Goal: Transaction & Acquisition: Purchase product/service

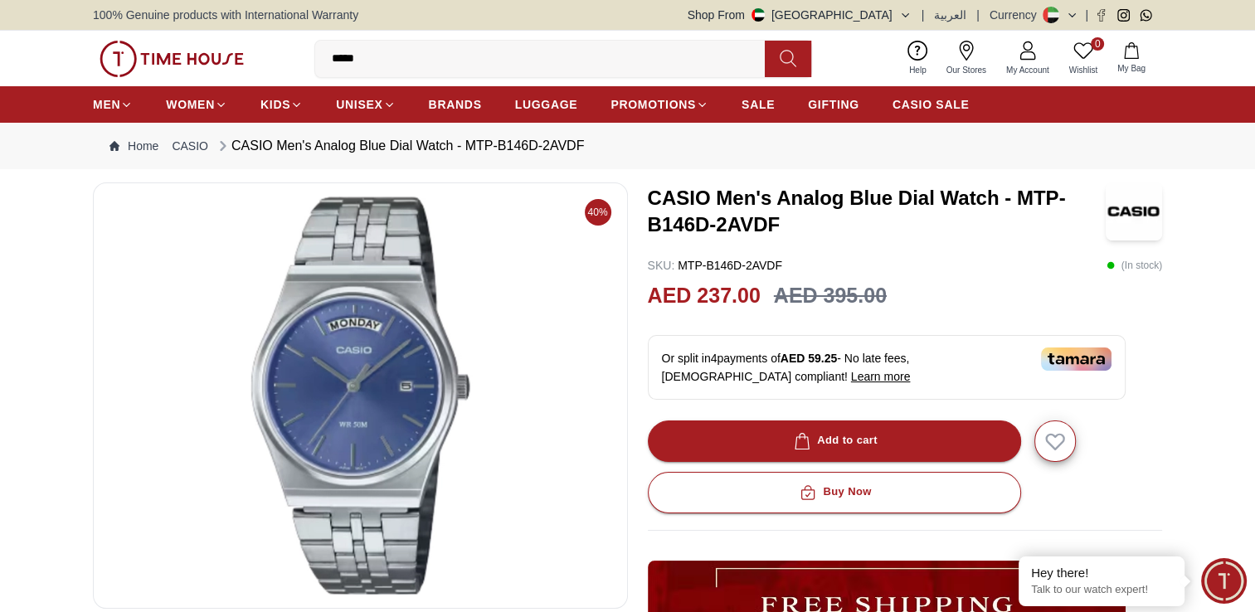
type input "*****"
click at [774, 63] on button at bounding box center [788, 59] width 46 height 37
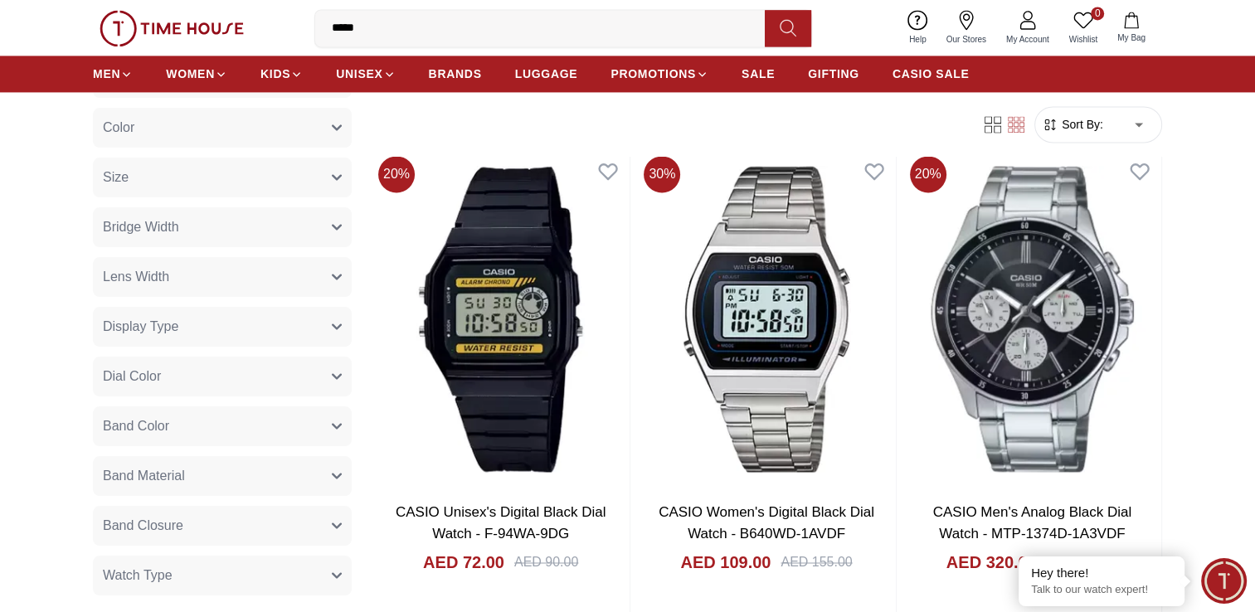
scroll to position [2572, 0]
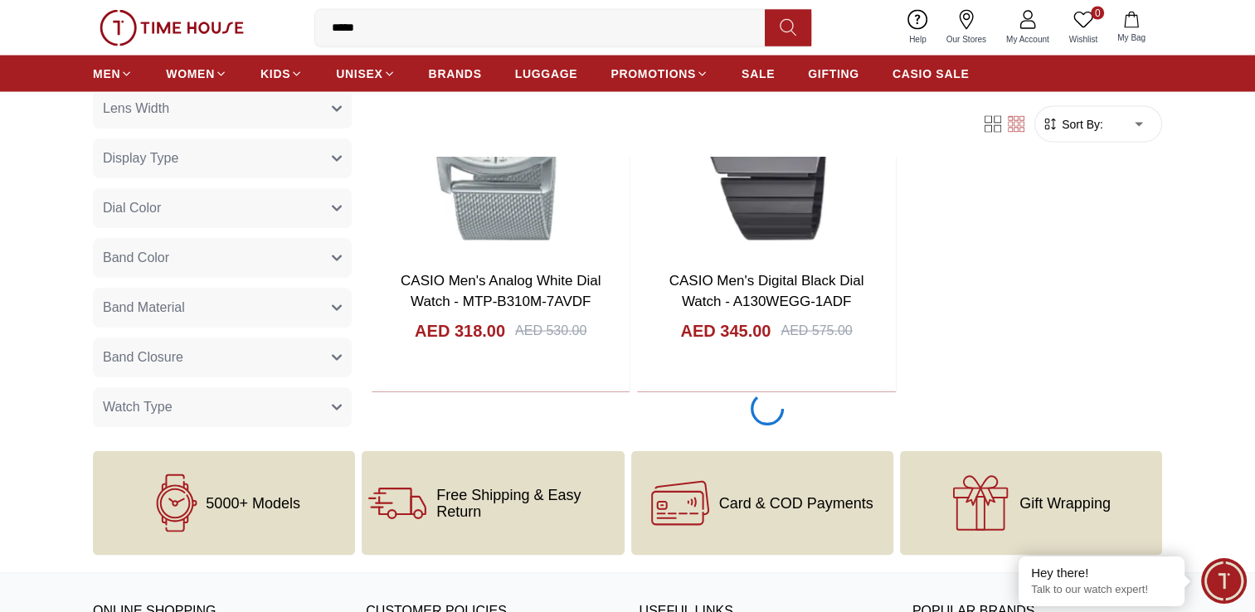
scroll to position [3236, 0]
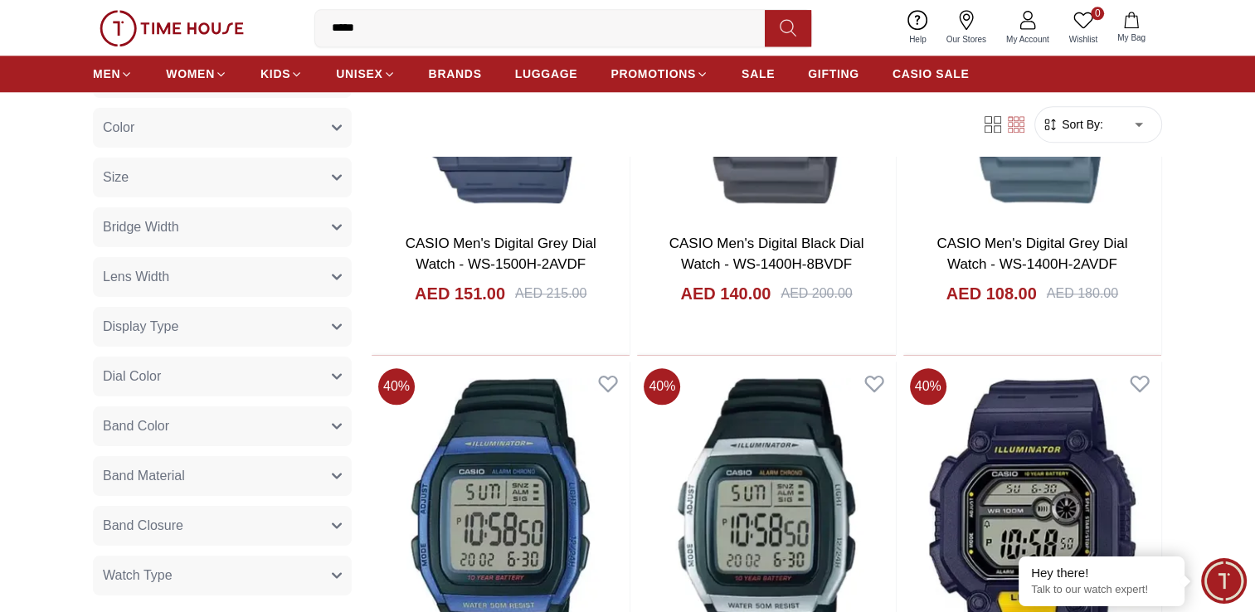
scroll to position [332, 0]
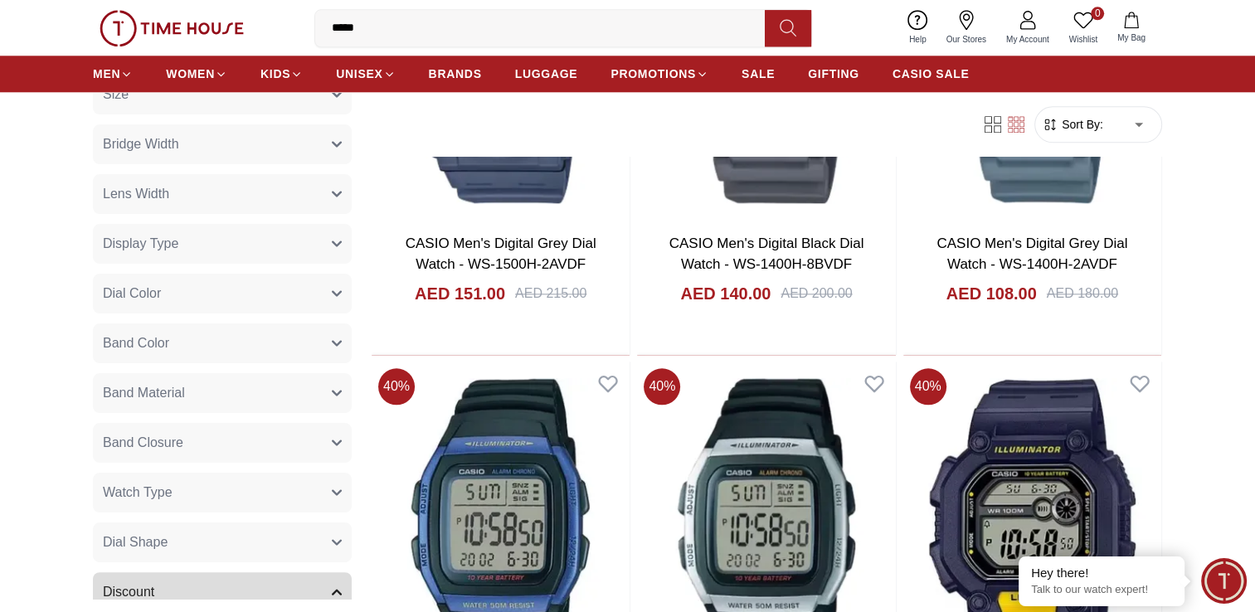
click at [194, 385] on button "Band Material" at bounding box center [222, 393] width 259 height 40
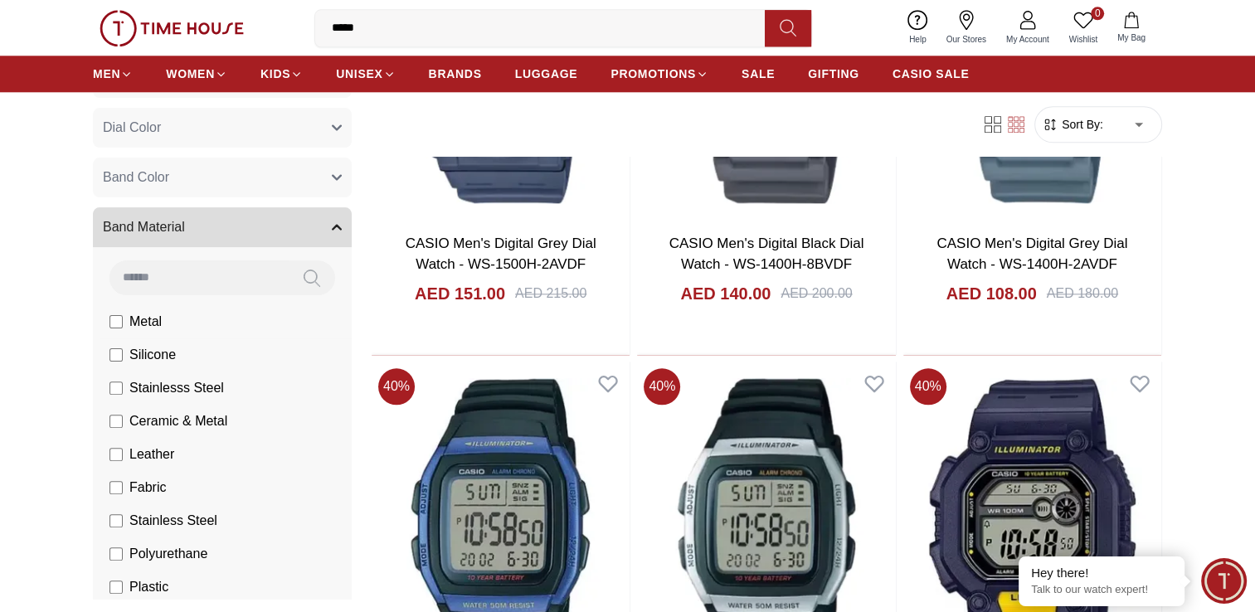
scroll to position [581, 0]
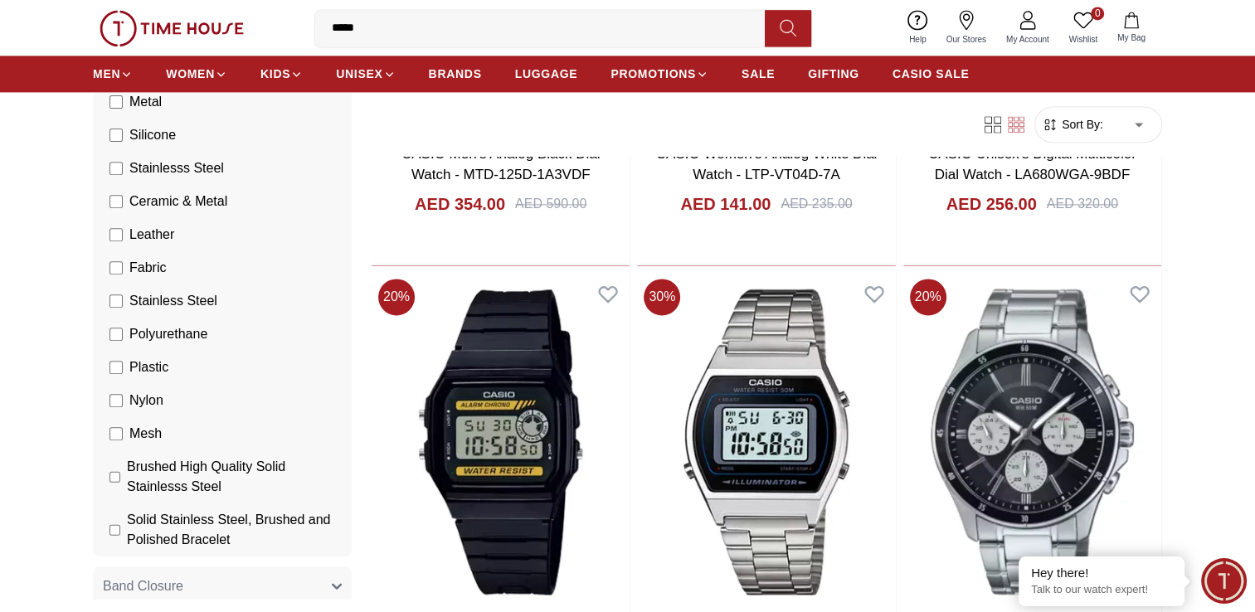
scroll to position [715, 0]
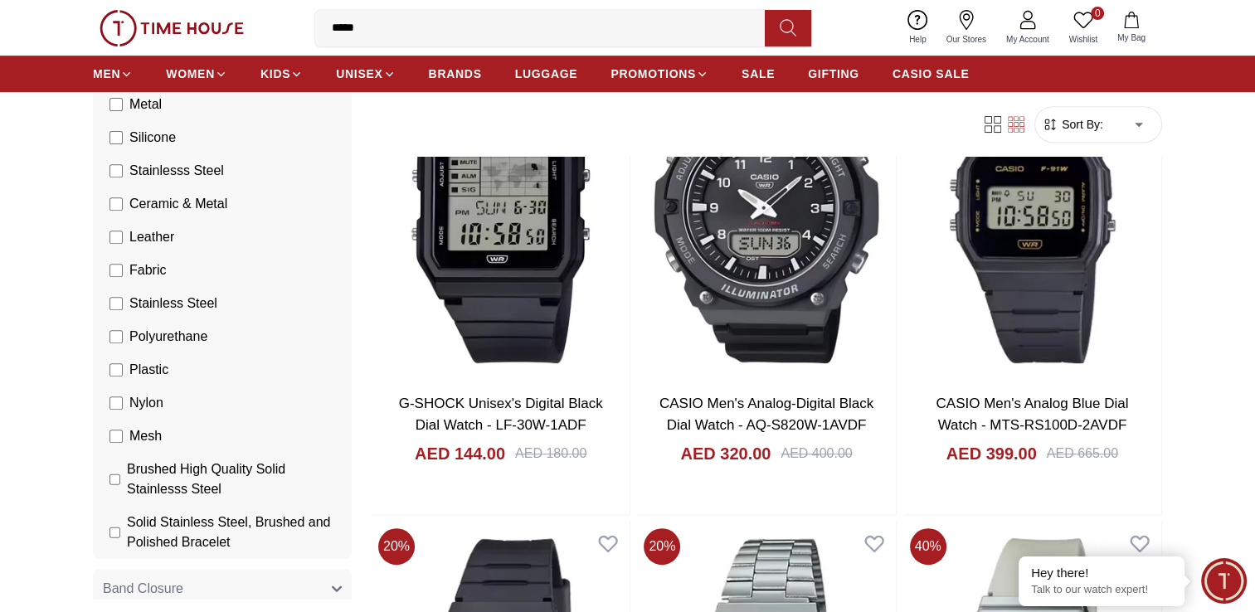
scroll to position [2406, 0]
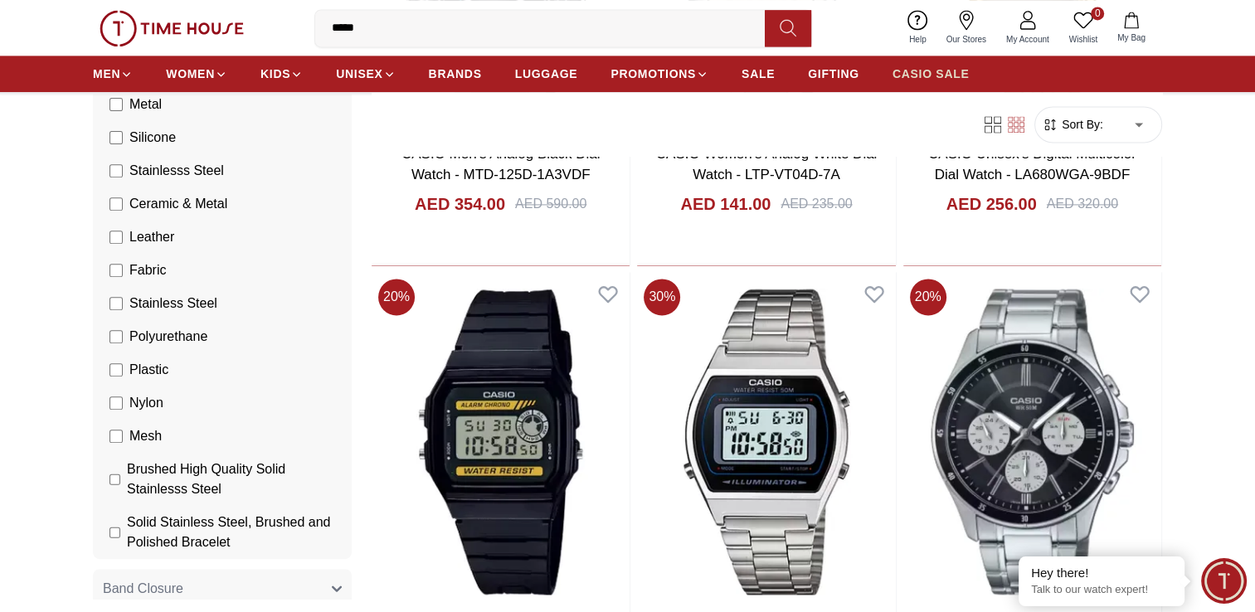
click at [910, 81] on span "CASIO SALE" at bounding box center [931, 74] width 77 height 17
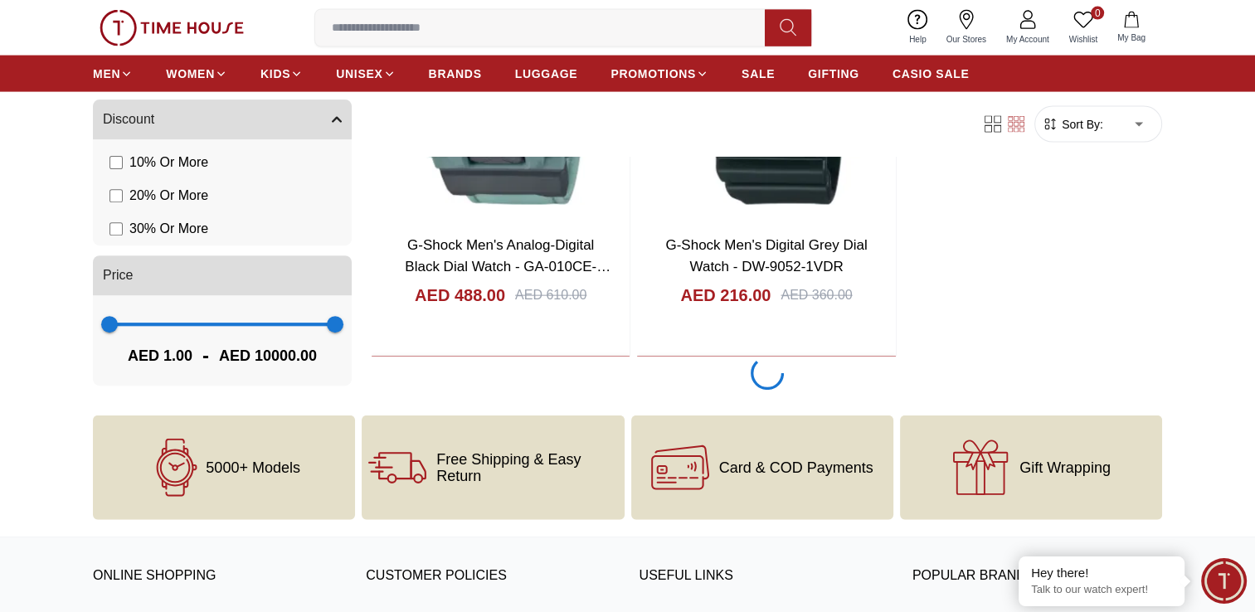
scroll to position [3651, 0]
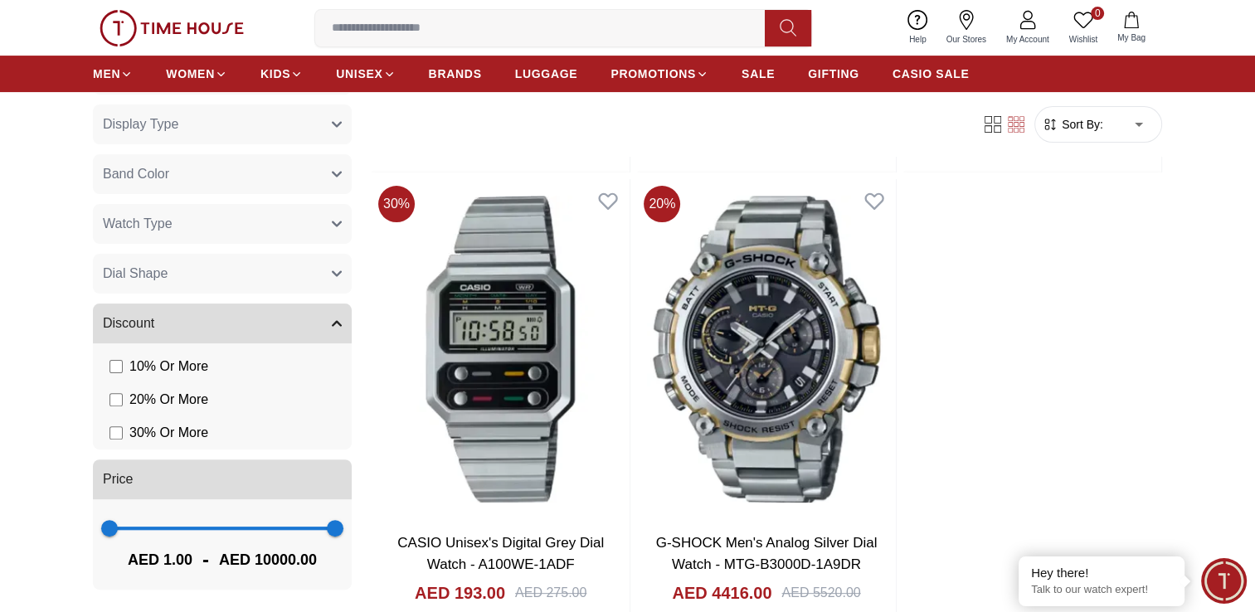
scroll to position [13275, 0]
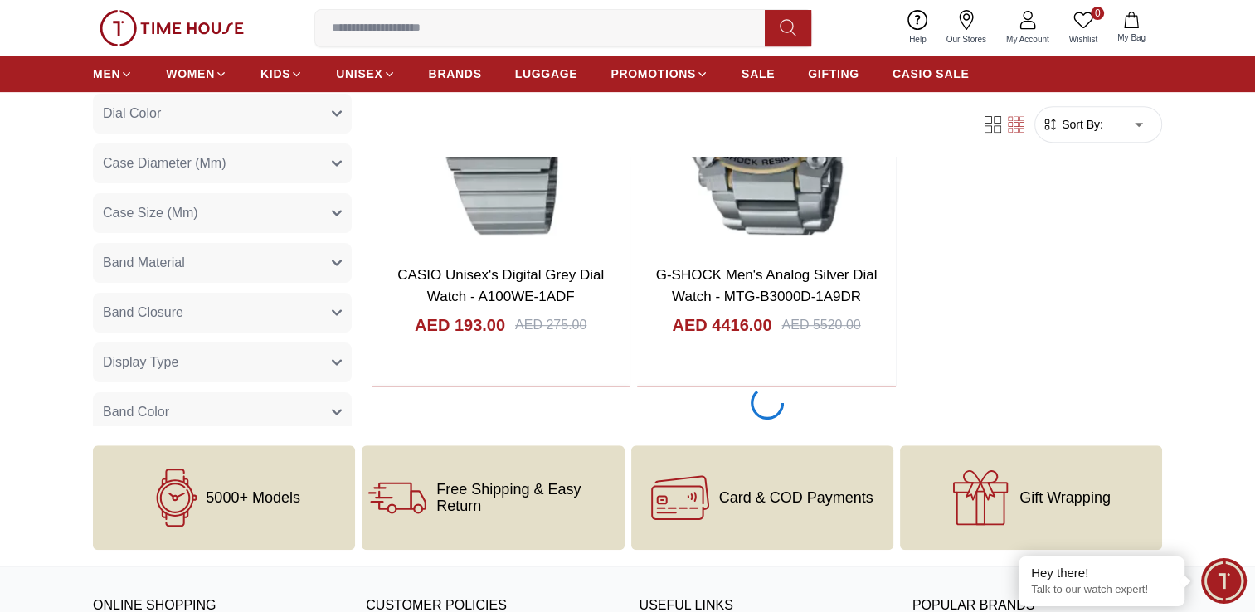
scroll to position [86, 0]
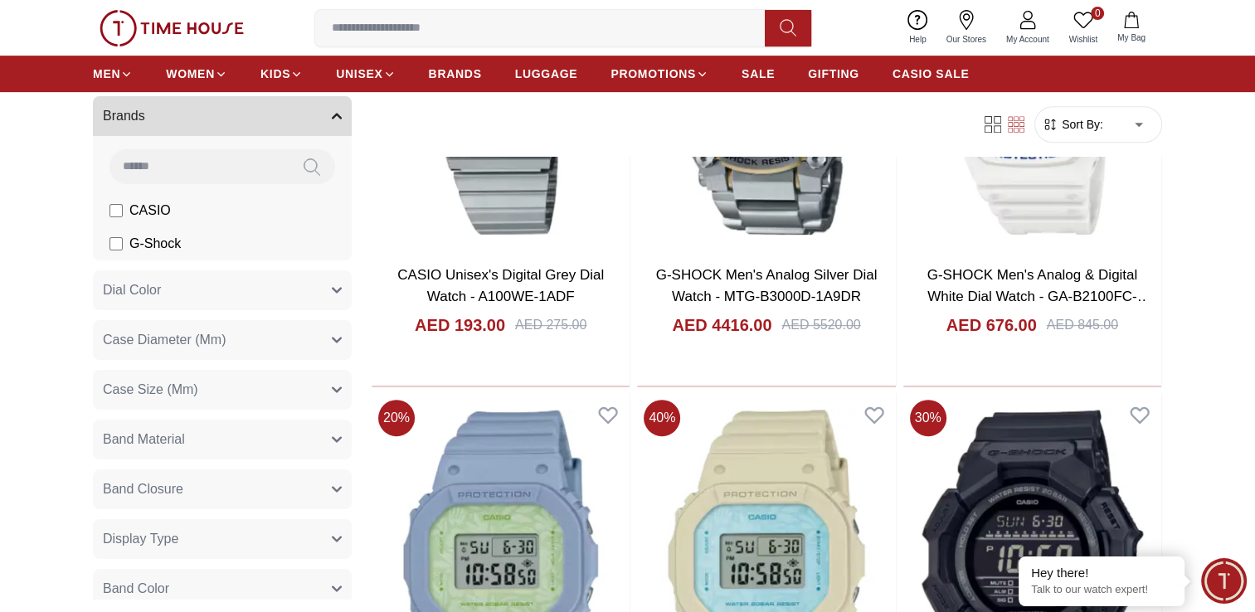
click at [256, 283] on button "Dial Color" at bounding box center [222, 290] width 259 height 40
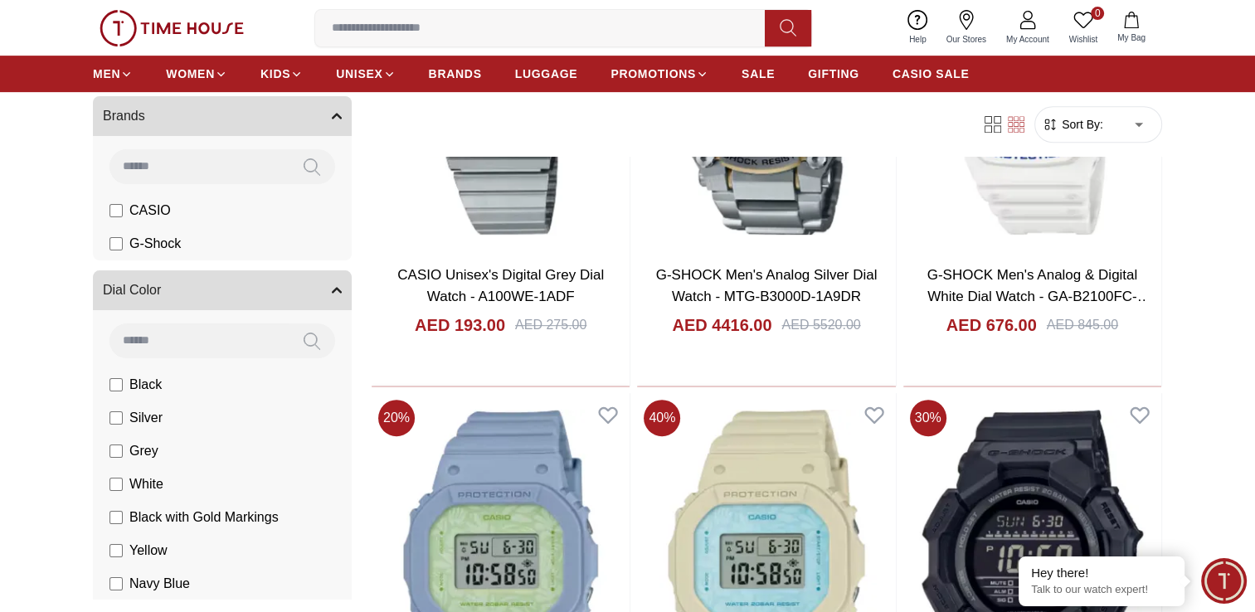
scroll to position [169, 0]
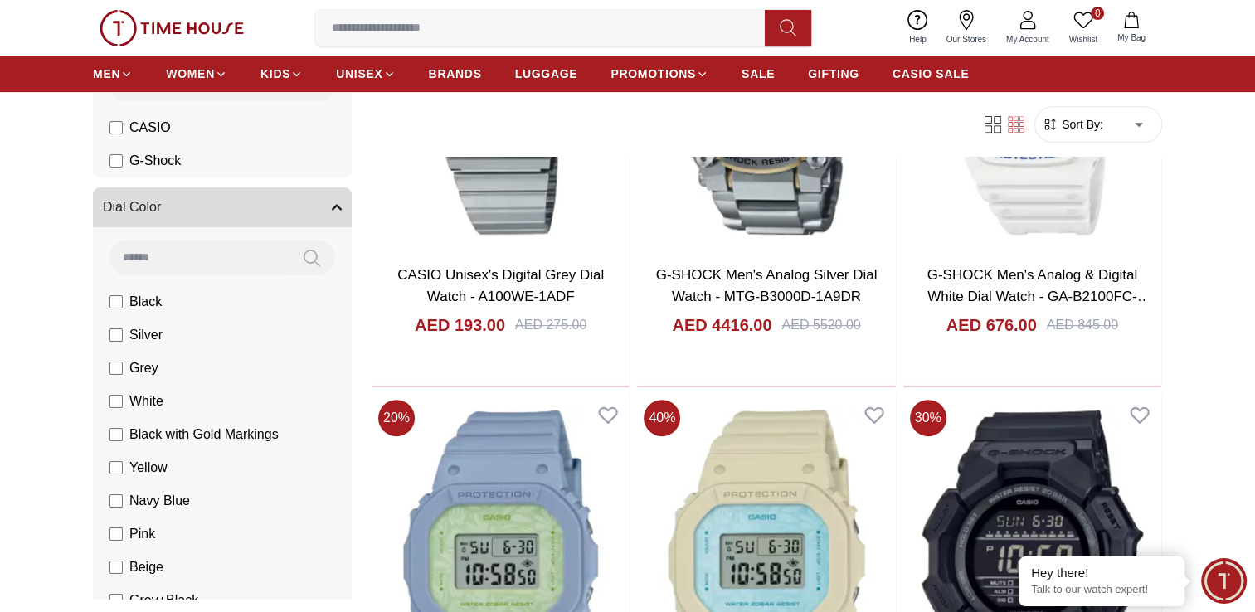
click at [268, 213] on button "Dial Color" at bounding box center [222, 208] width 259 height 40
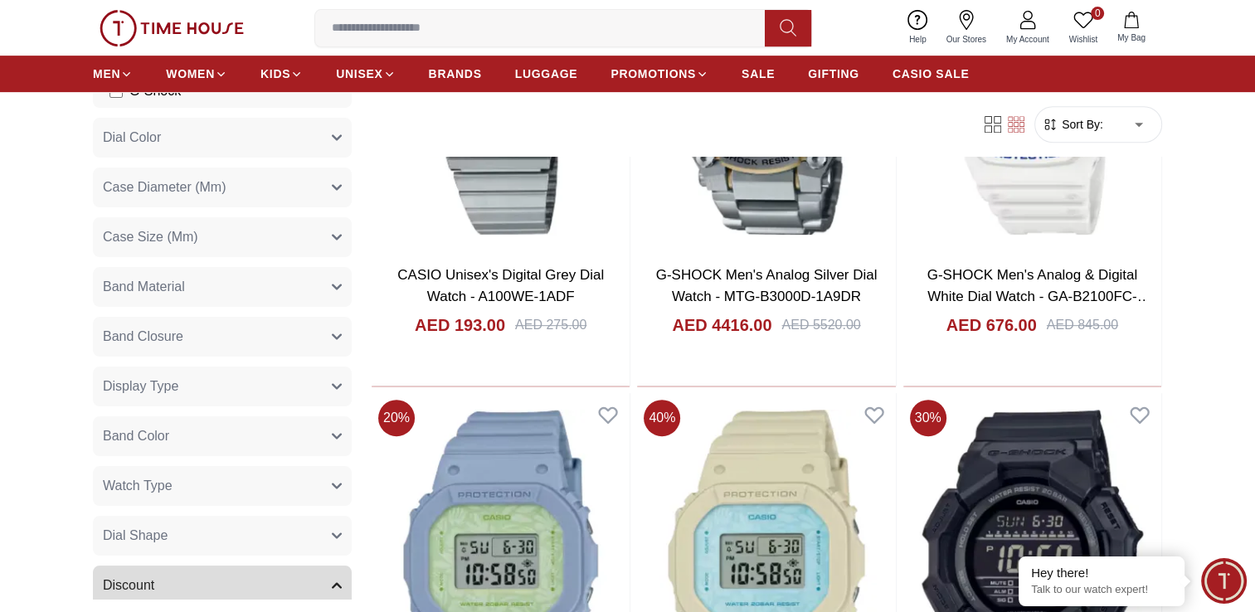
scroll to position [335, 0]
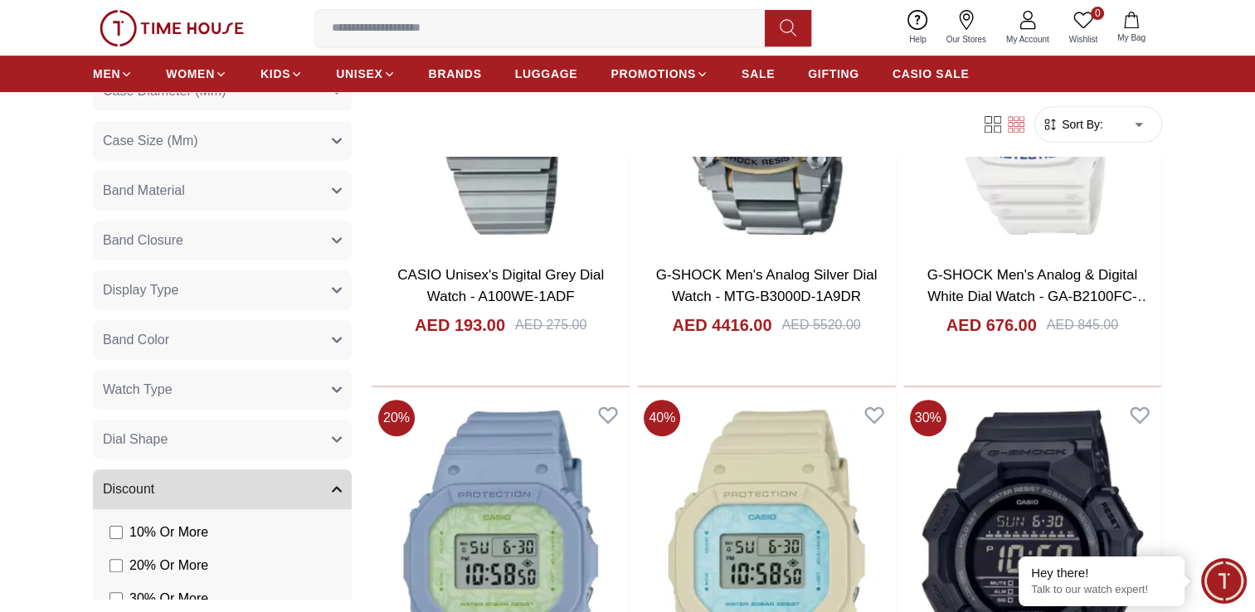
click at [299, 196] on button "Band Material" at bounding box center [222, 191] width 259 height 40
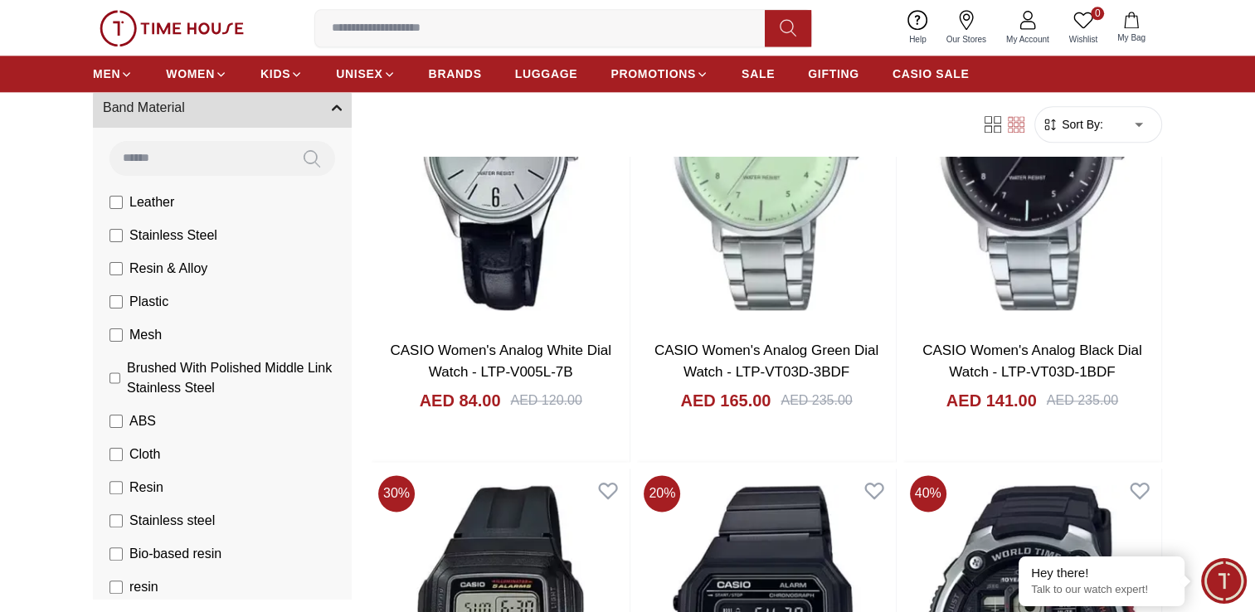
scroll to position [20826, 0]
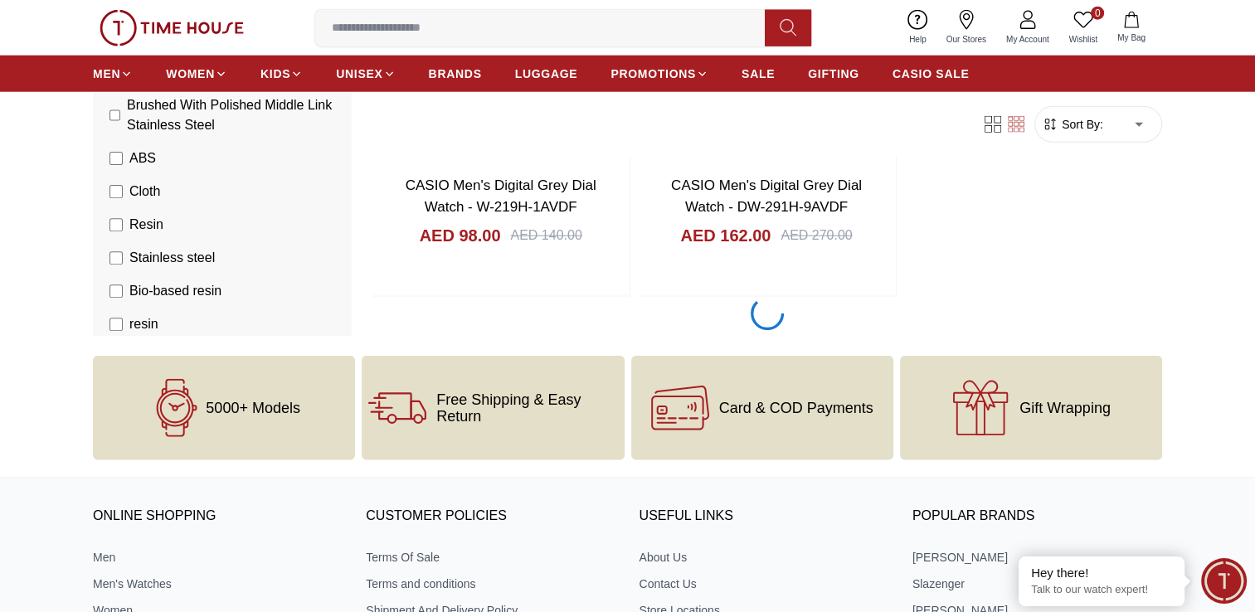
scroll to position [22983, 0]
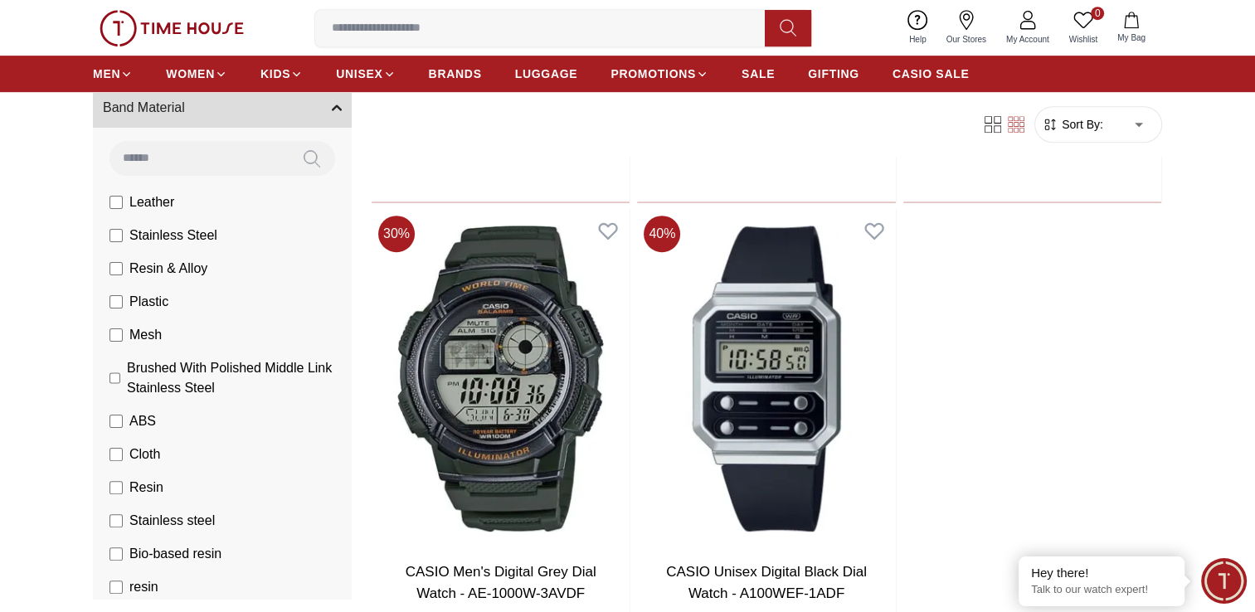
scroll to position [32525, 0]
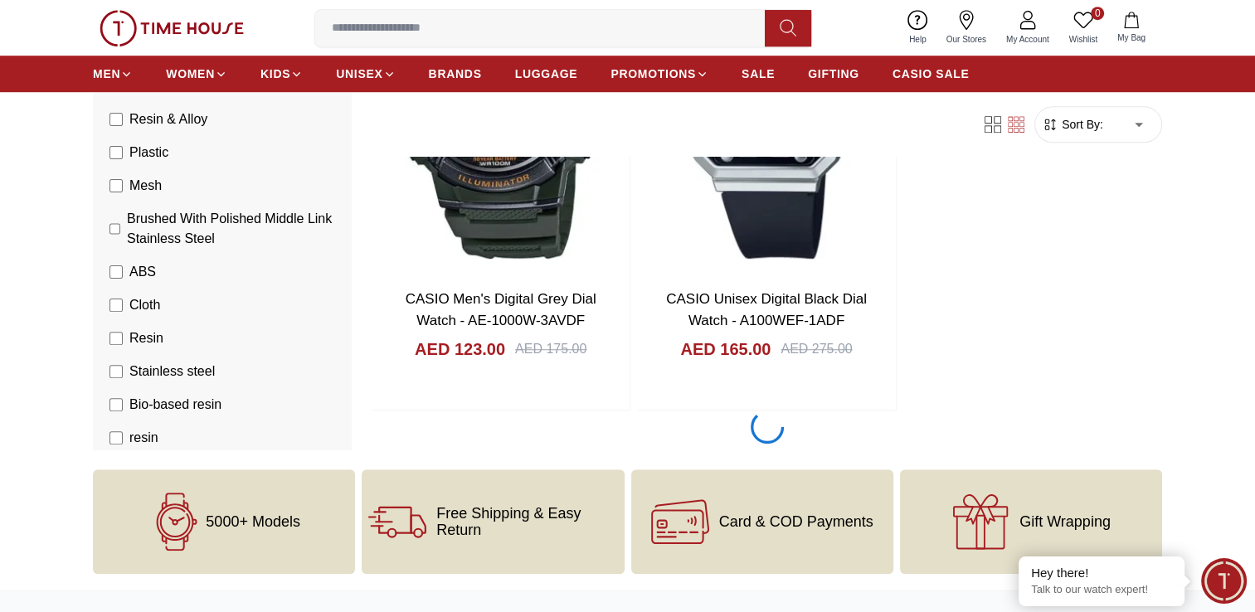
scroll to position [32608, 0]
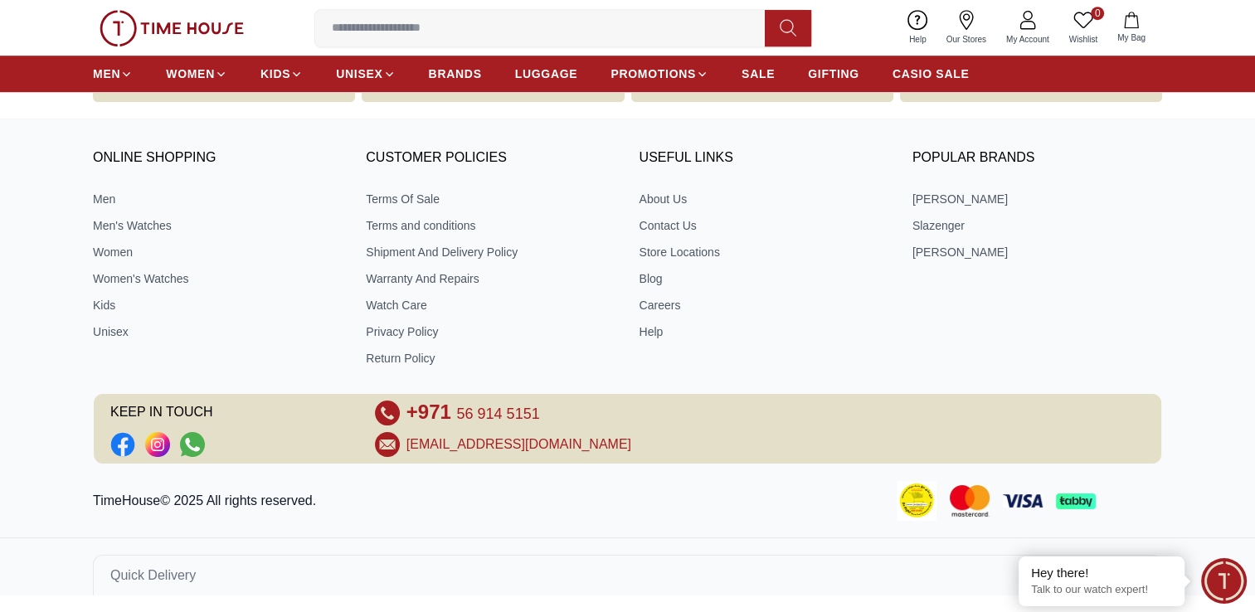
scroll to position [1101, 0]
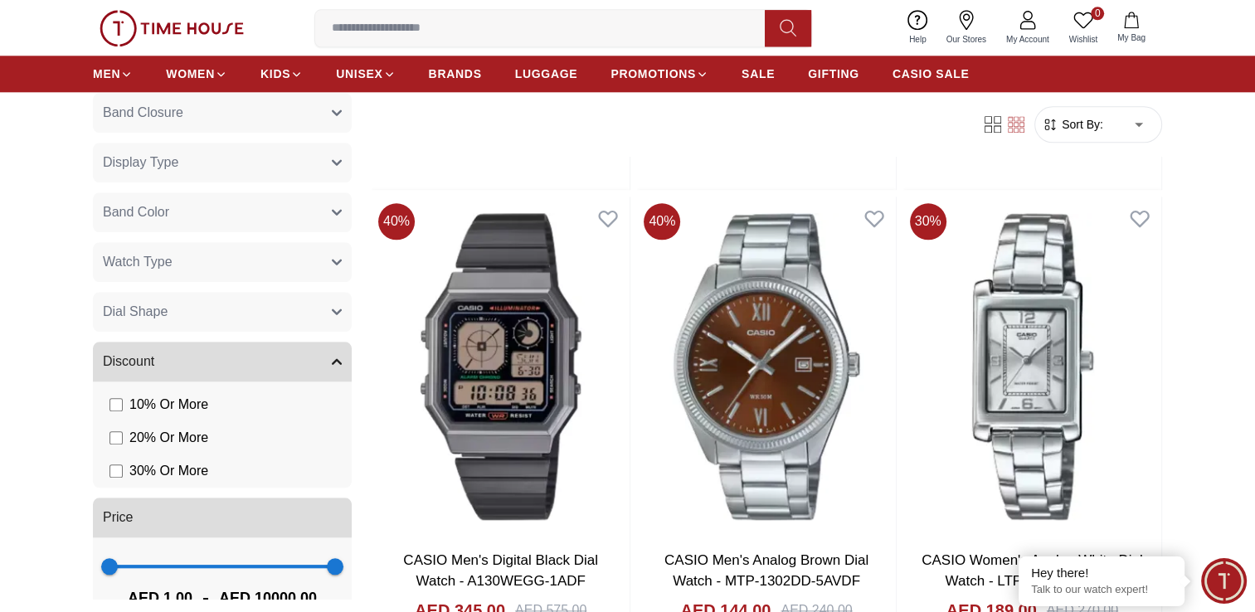
scroll to position [1576, 0]
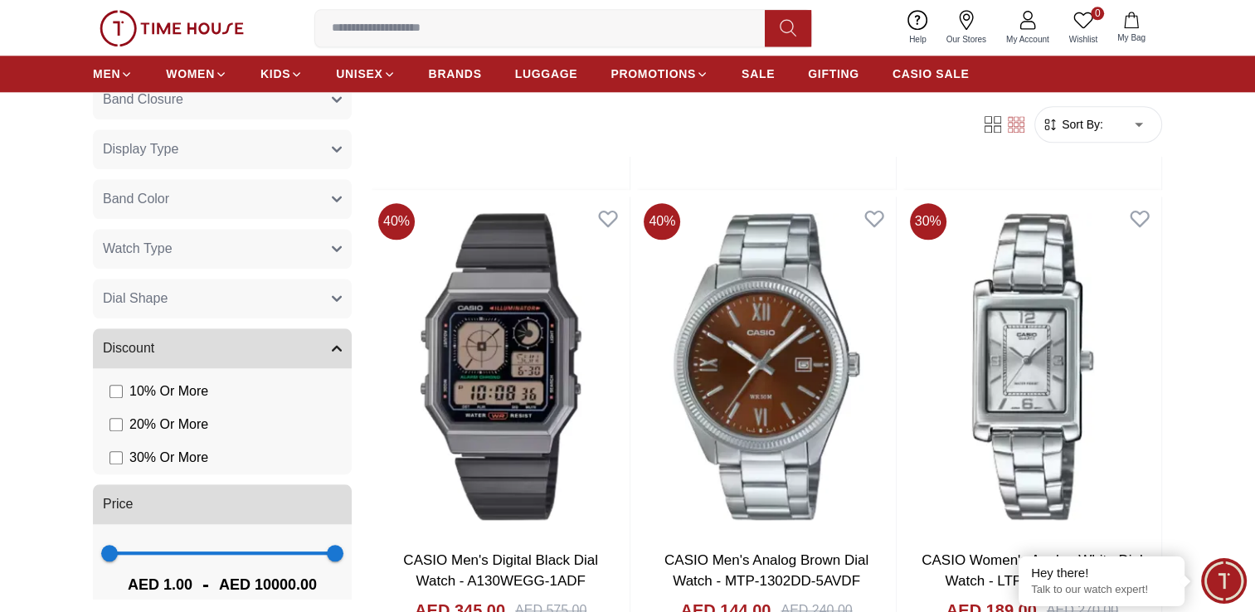
click at [226, 304] on button "Dial Shape" at bounding box center [222, 299] width 259 height 40
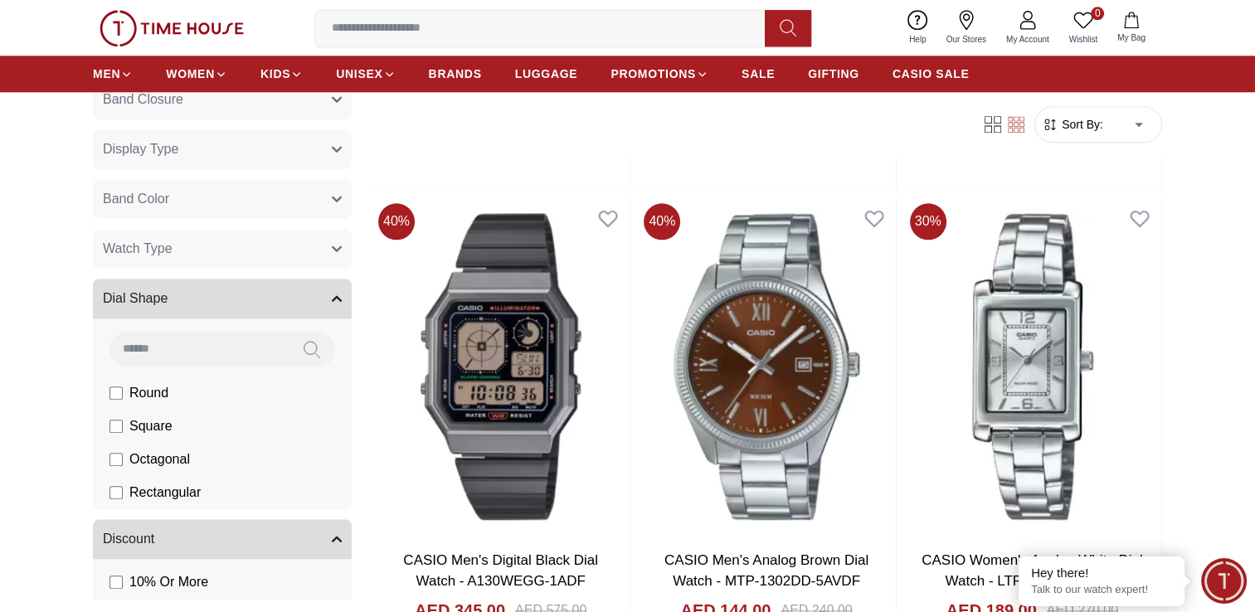
click at [252, 256] on button "Watch Type" at bounding box center [222, 249] width 259 height 40
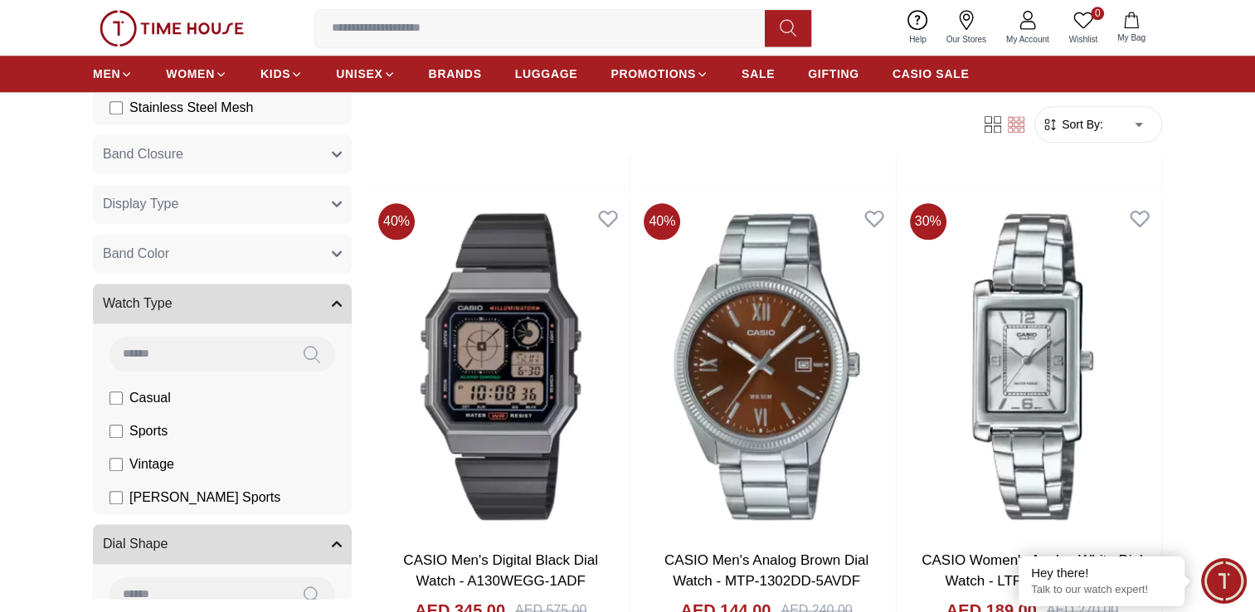
scroll to position [1493, 0]
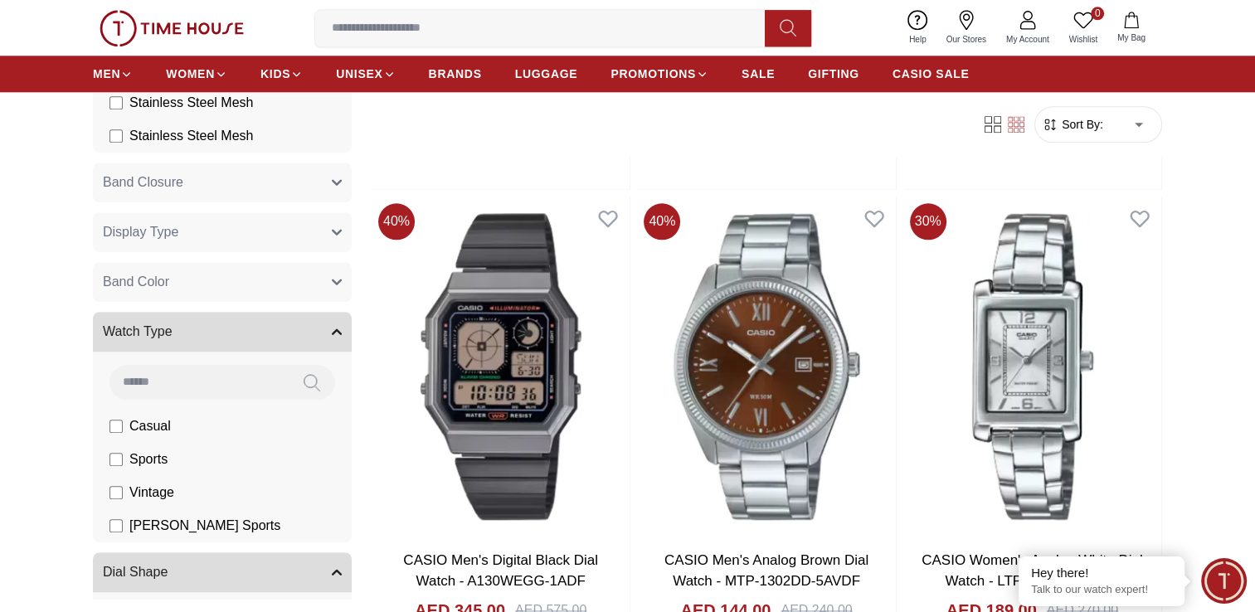
click at [290, 276] on button "Band Color" at bounding box center [222, 282] width 259 height 40
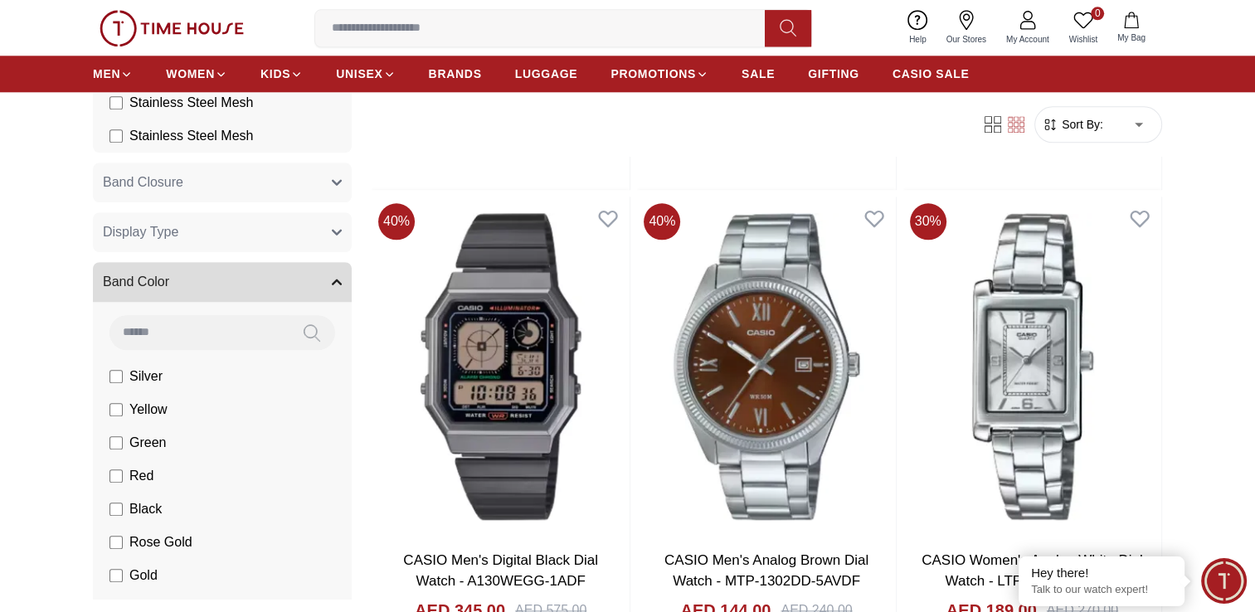
click at [278, 247] on button "Display Type" at bounding box center [222, 232] width 259 height 40
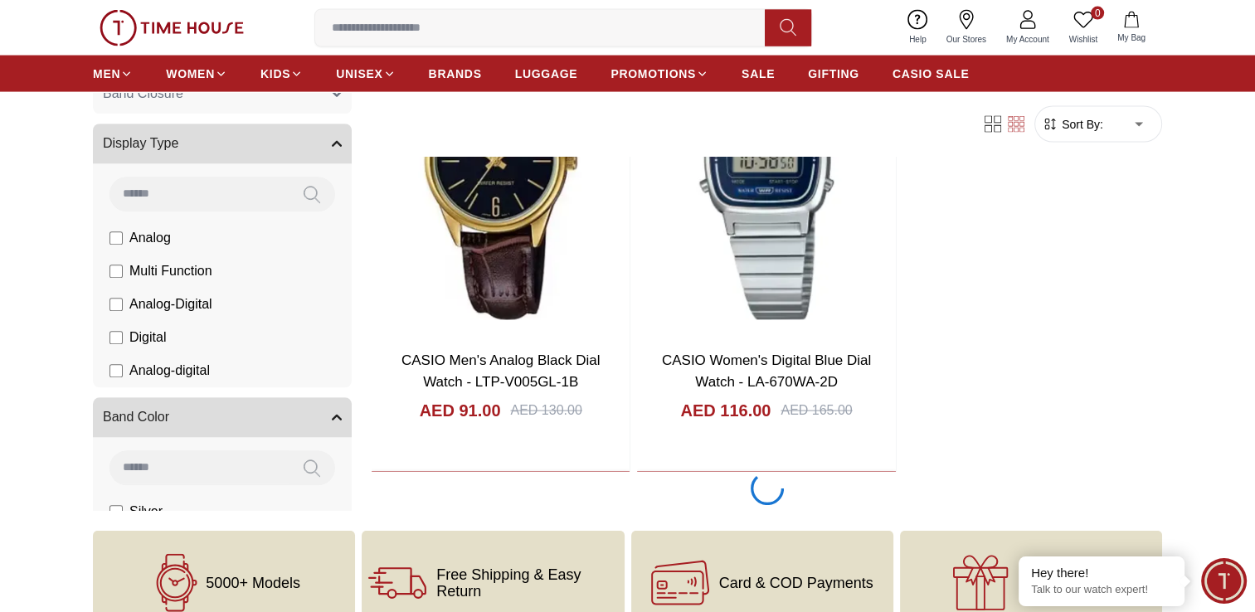
scroll to position [3485, 0]
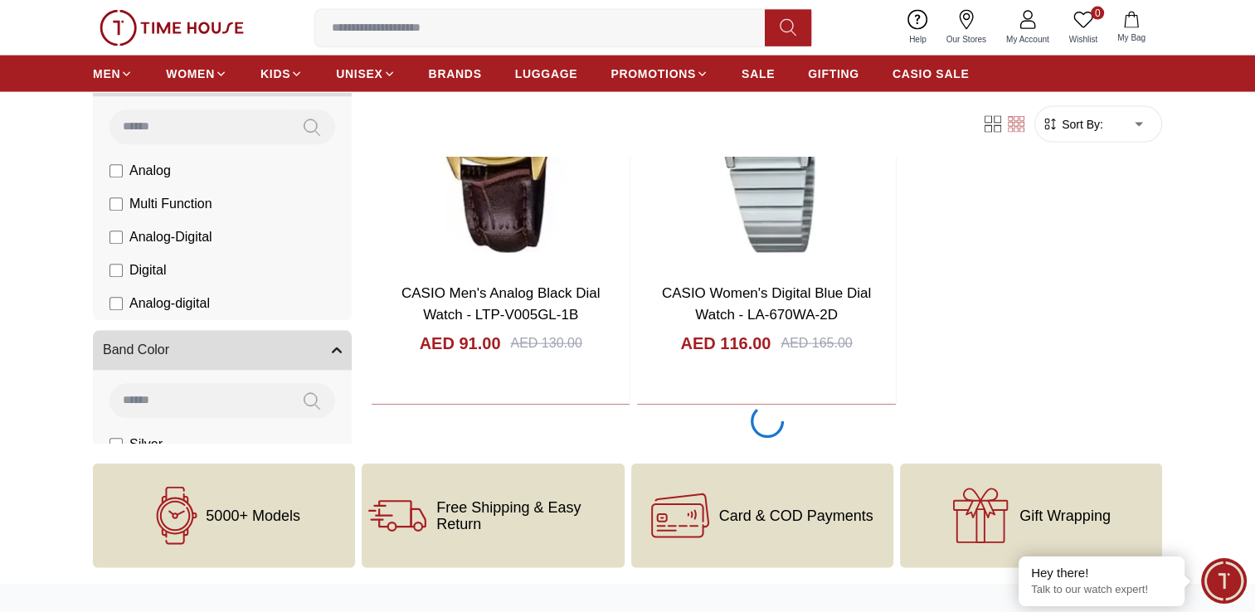
scroll to position [3651, 0]
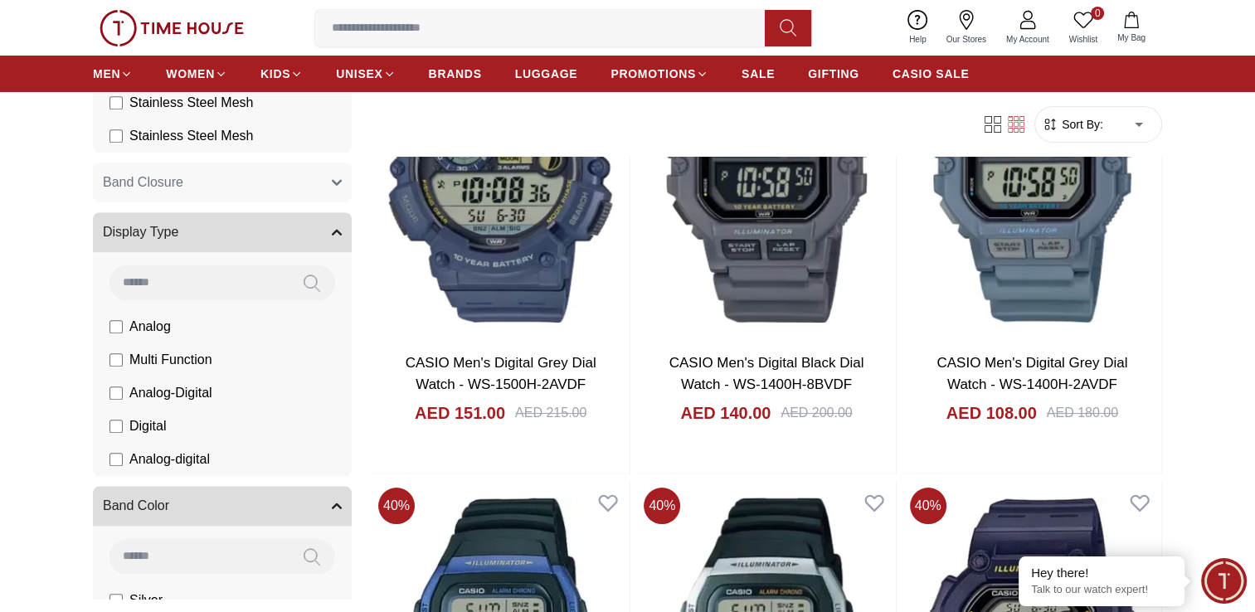
scroll to position [6223, 0]
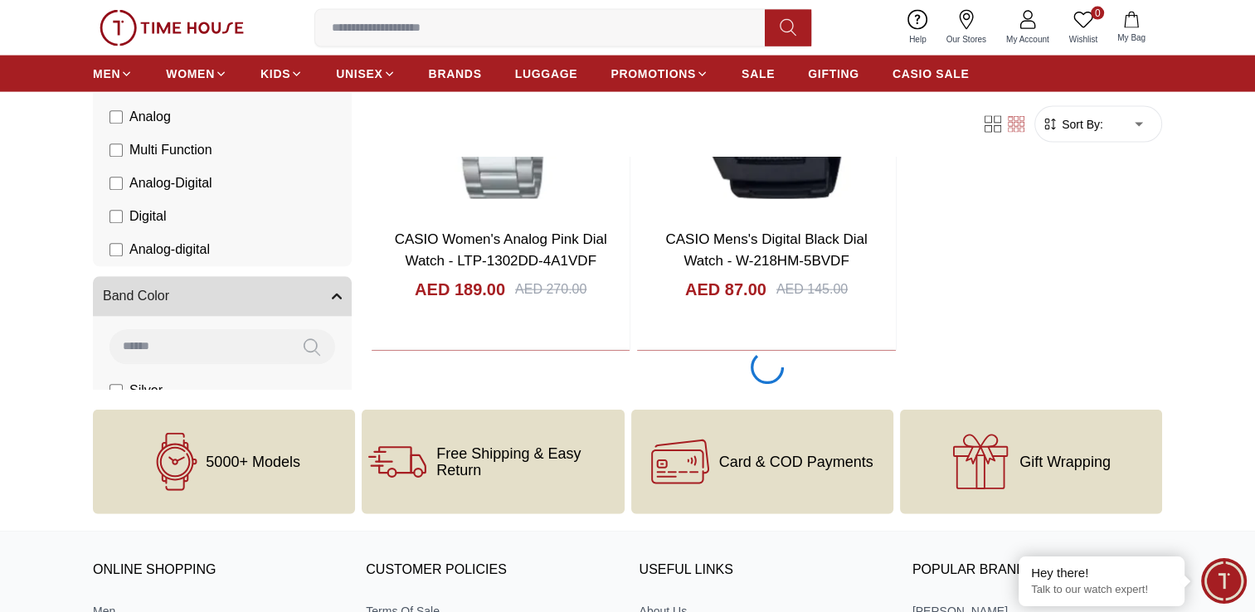
scroll to position [3260, 0]
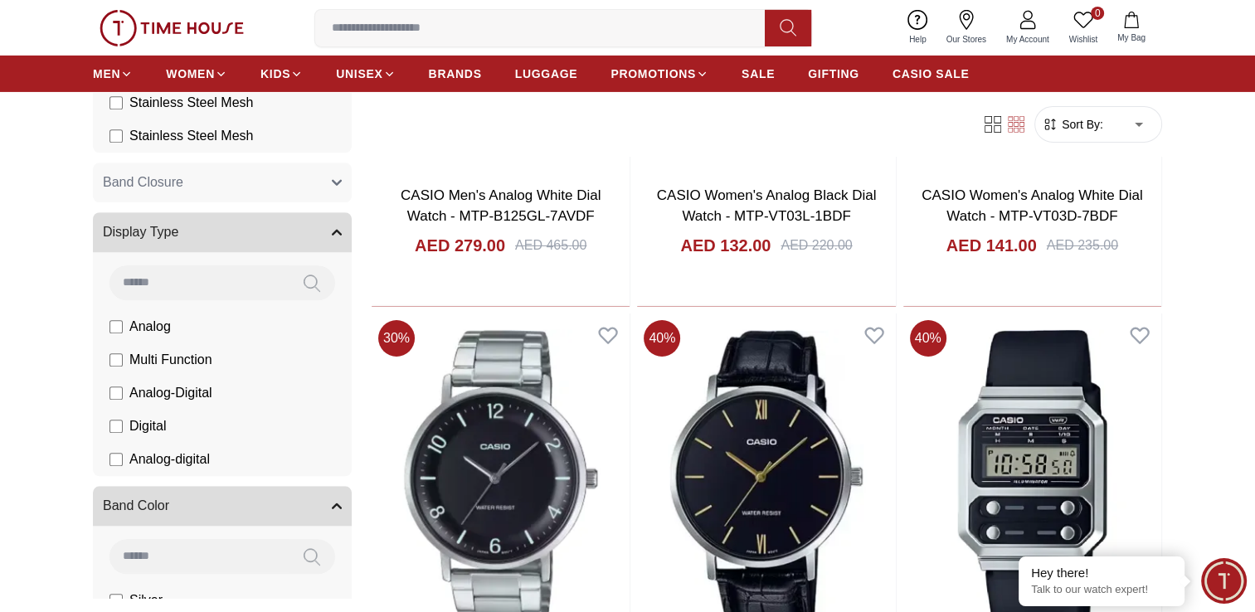
scroll to position [5749, 0]
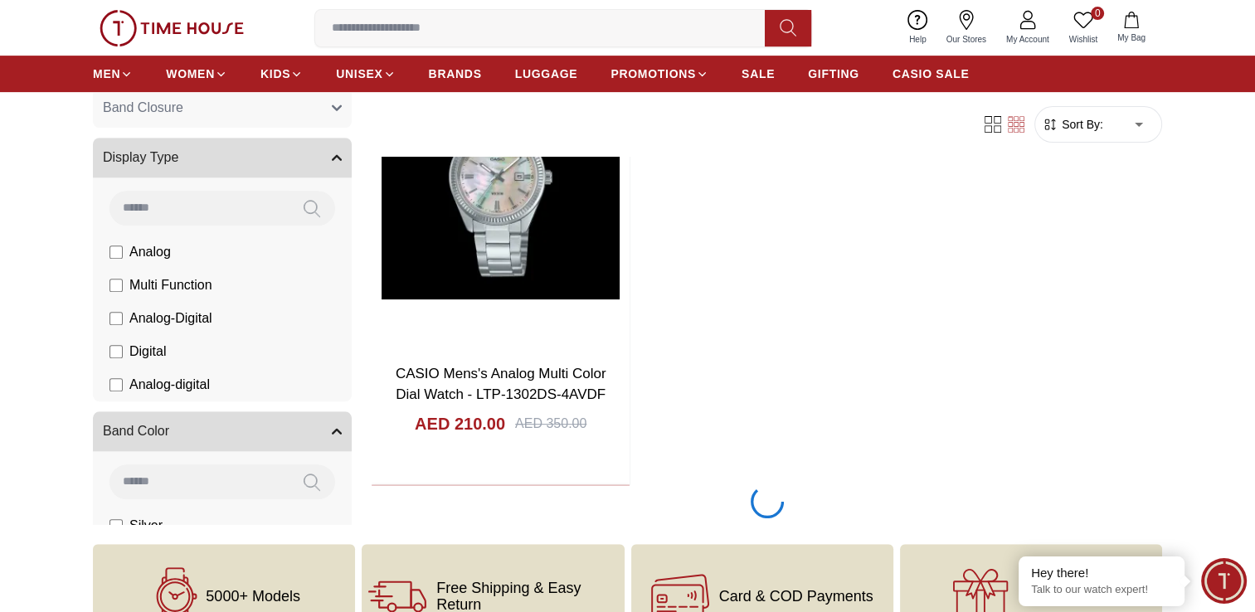
scroll to position [6911, 0]
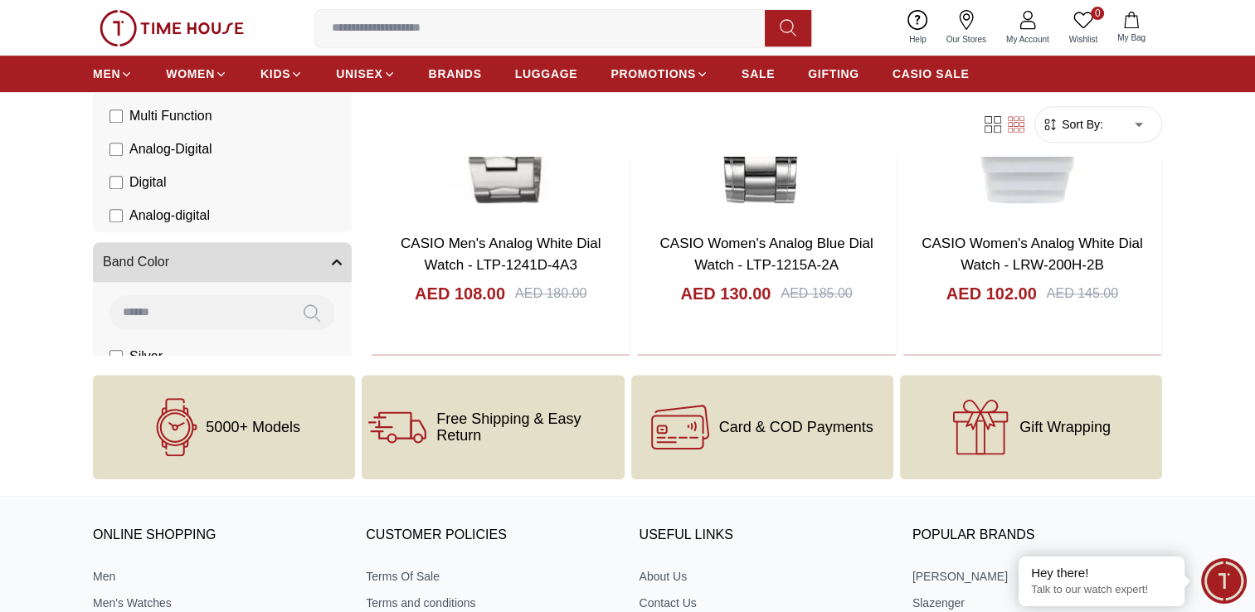
scroll to position [13299, 0]
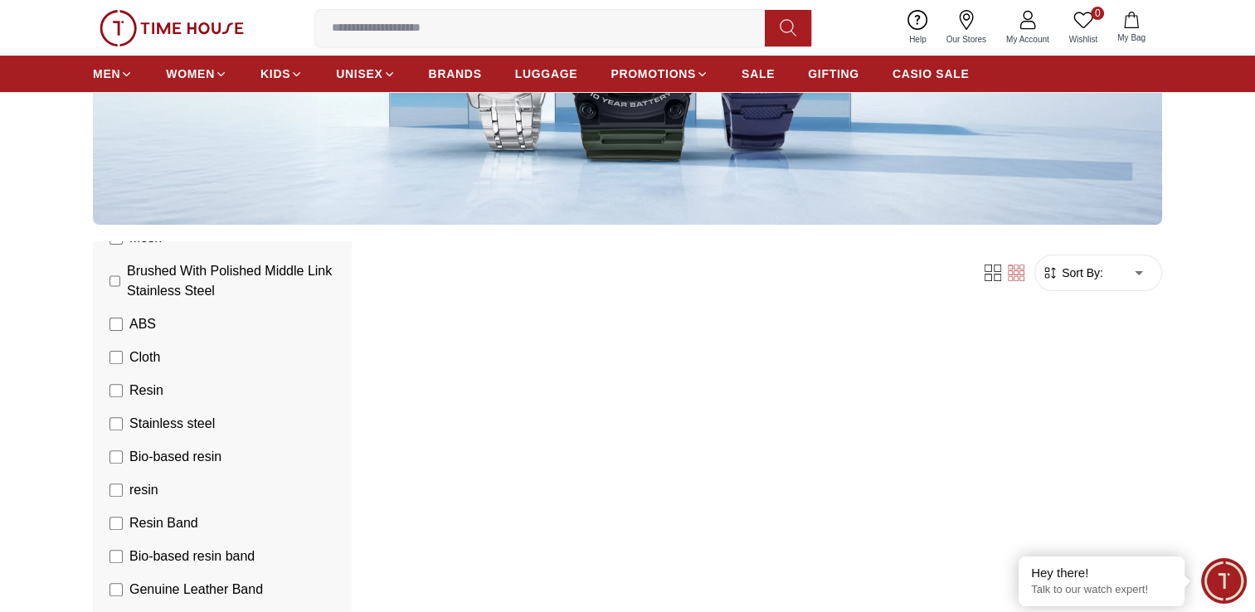
scroll to position [415, 0]
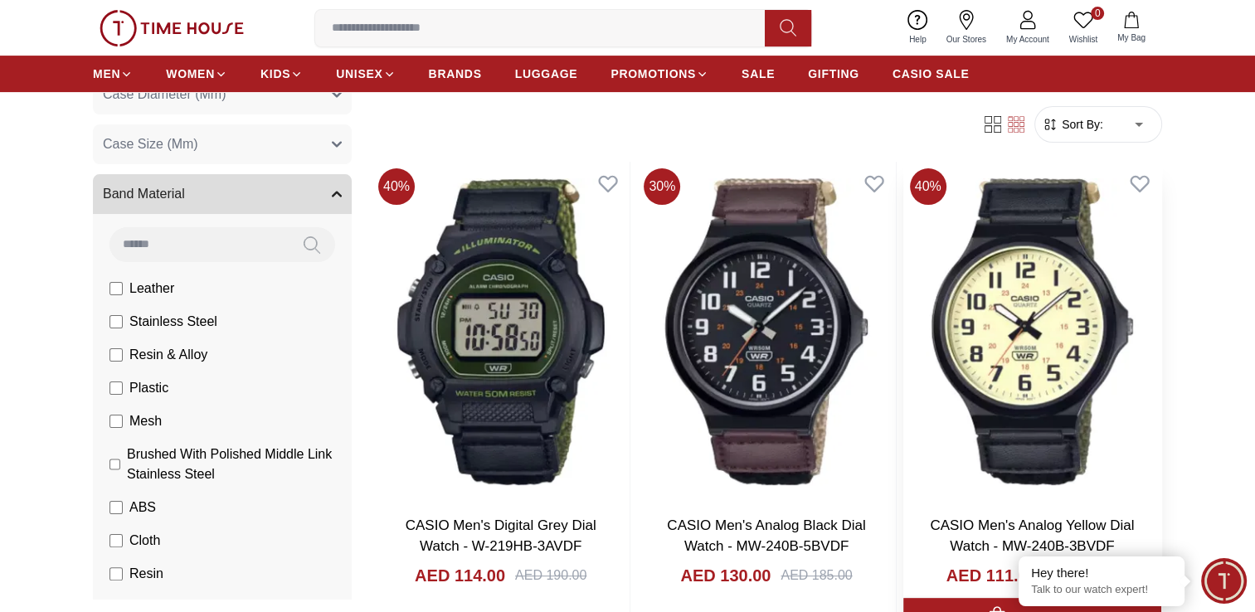
scroll to position [581, 0]
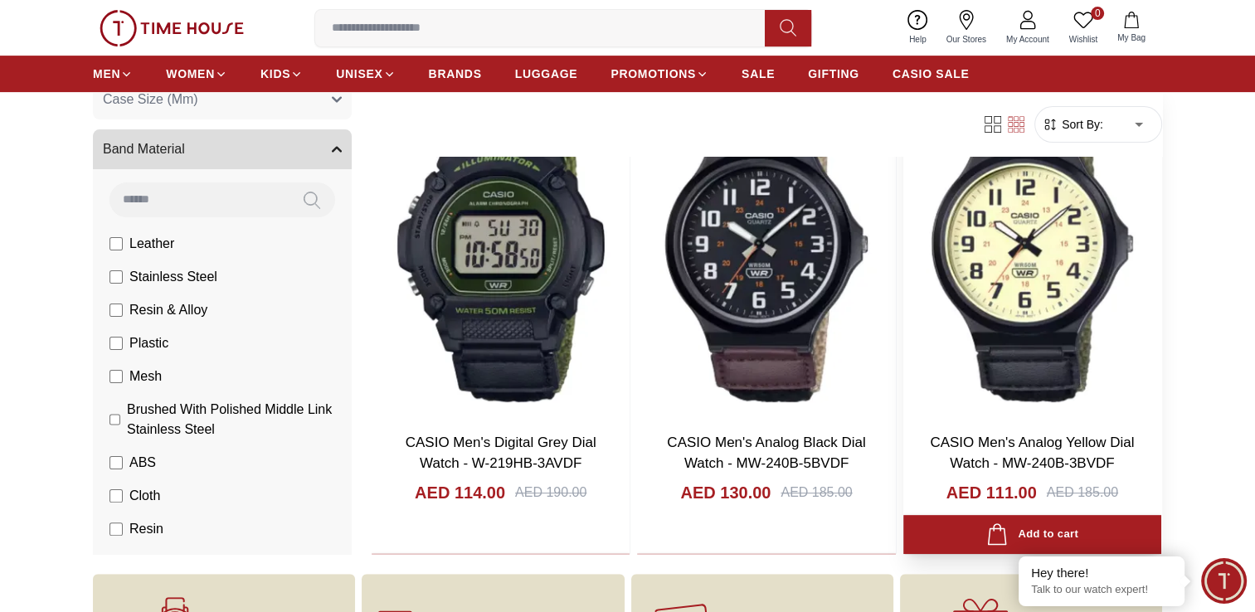
click at [1003, 302] on img at bounding box center [1033, 249] width 258 height 340
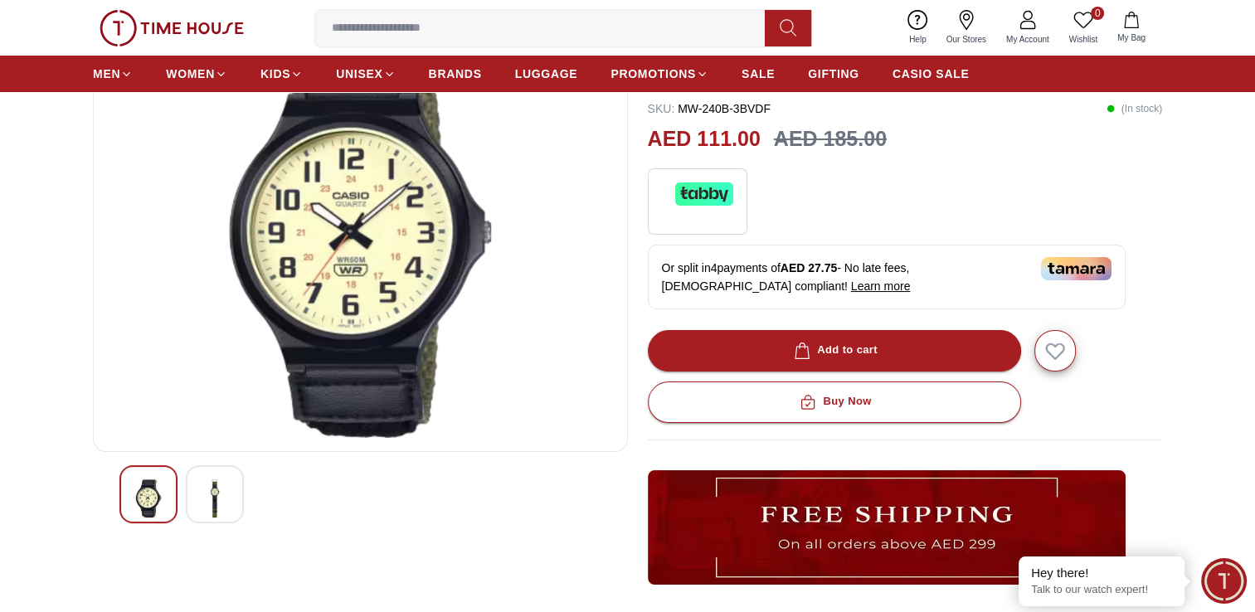
scroll to position [166, 0]
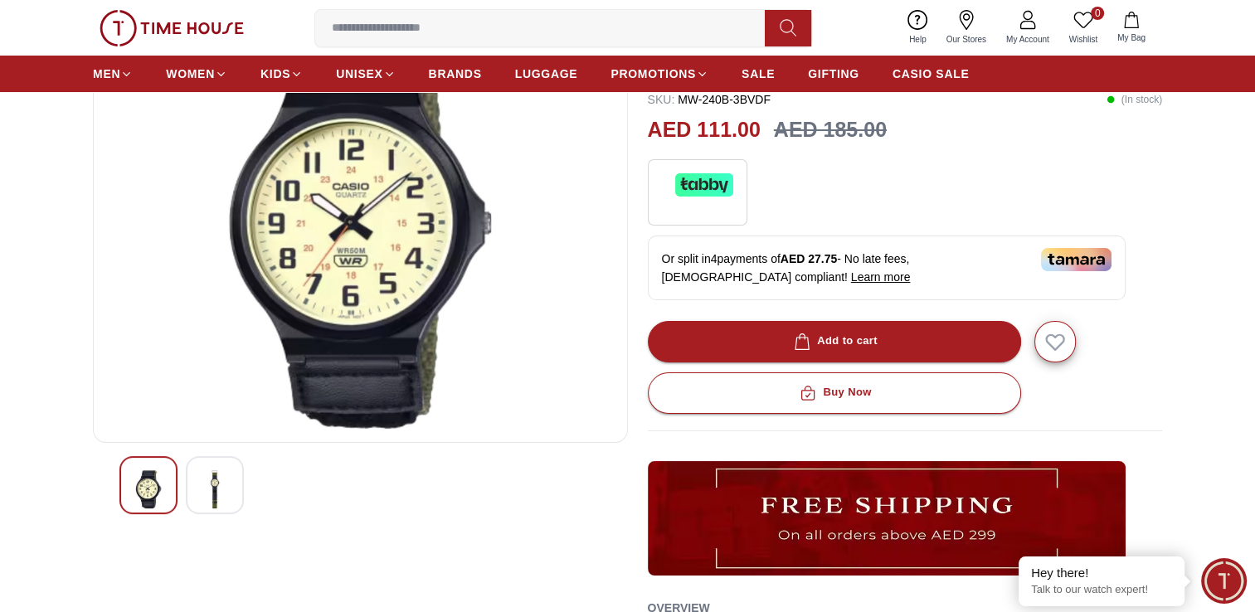
click at [212, 490] on img at bounding box center [215, 489] width 30 height 38
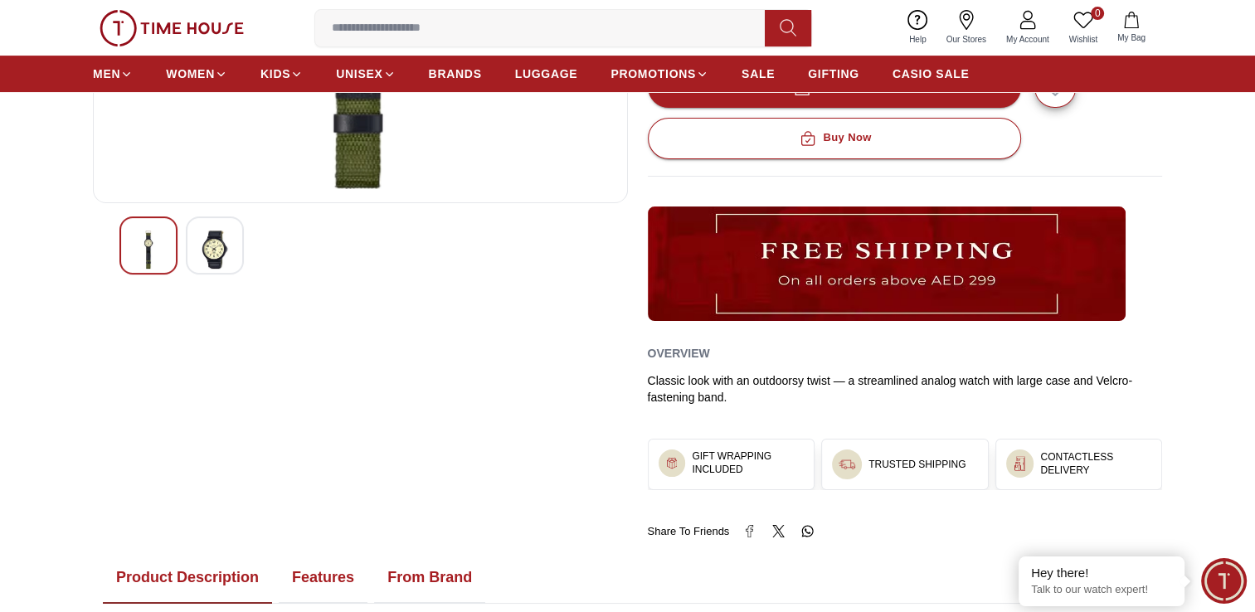
scroll to position [738, 0]
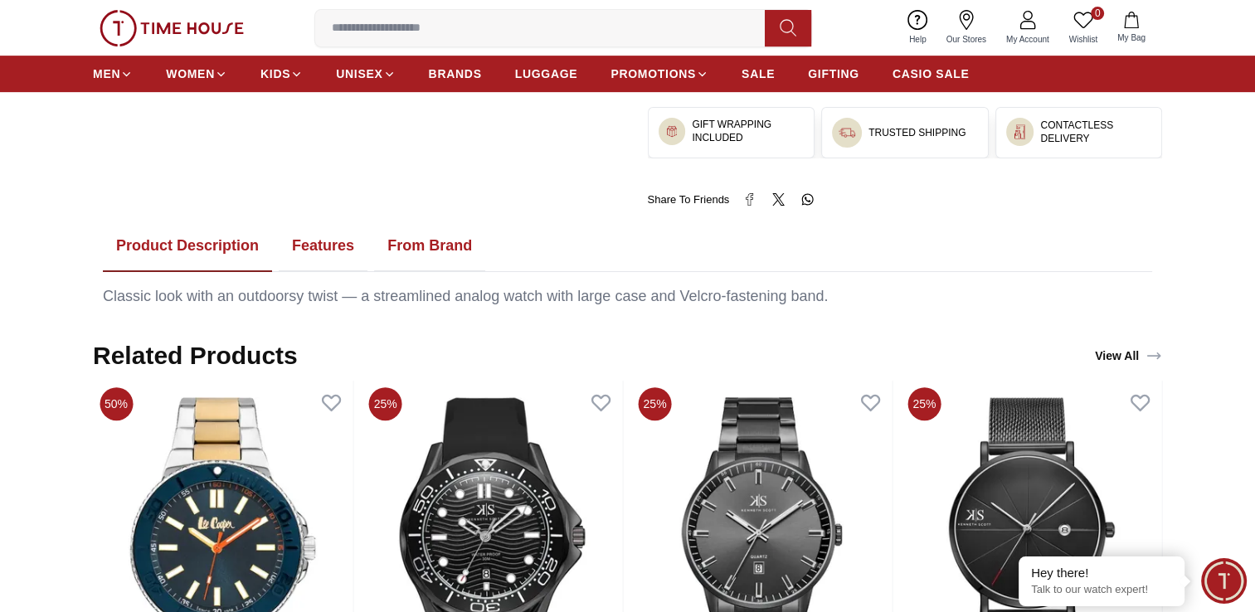
click at [309, 260] on button "Features" at bounding box center [323, 246] width 89 height 51
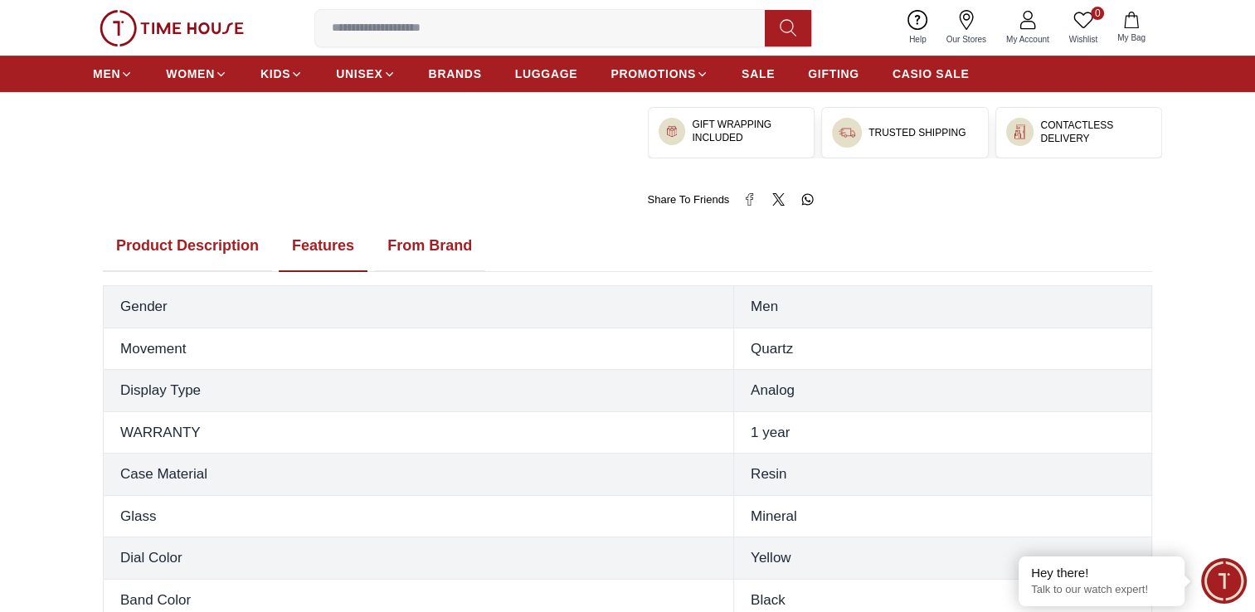
click at [379, 252] on button "From Brand" at bounding box center [429, 246] width 111 height 51
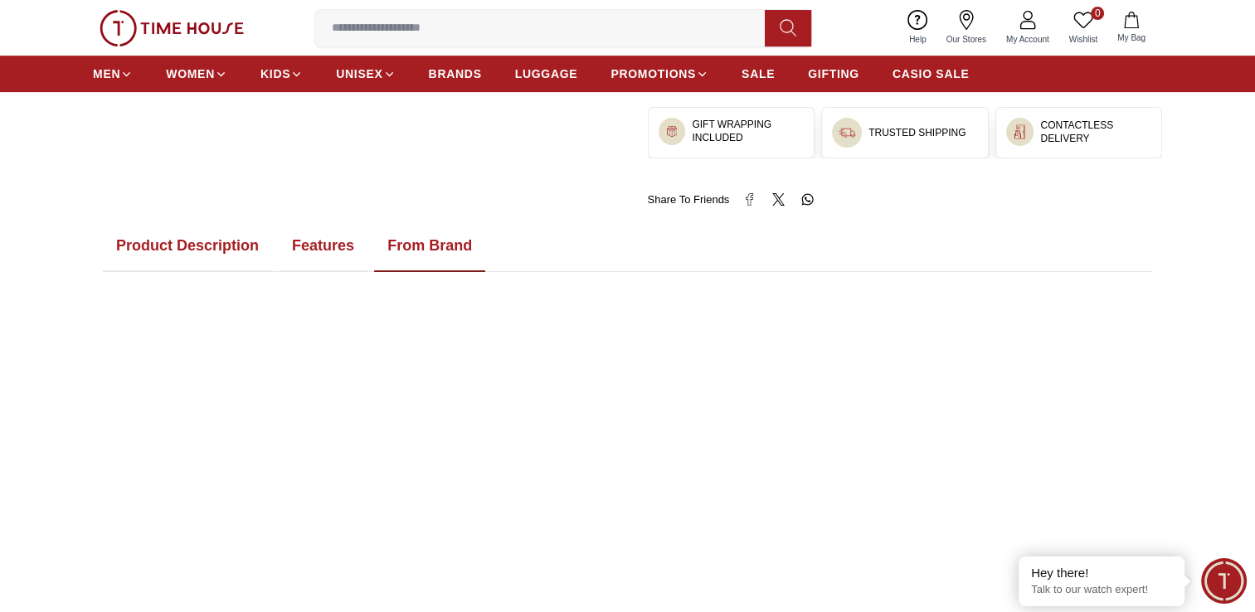
scroll to position [655, 0]
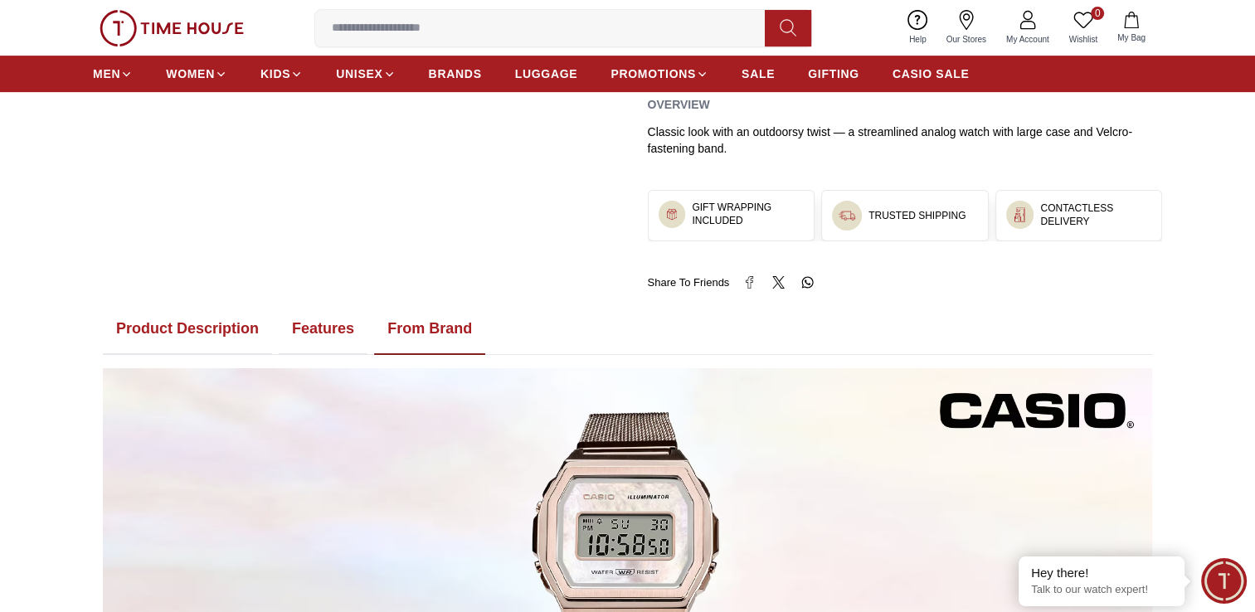
click at [230, 333] on button "Product Description" at bounding box center [187, 329] width 169 height 51
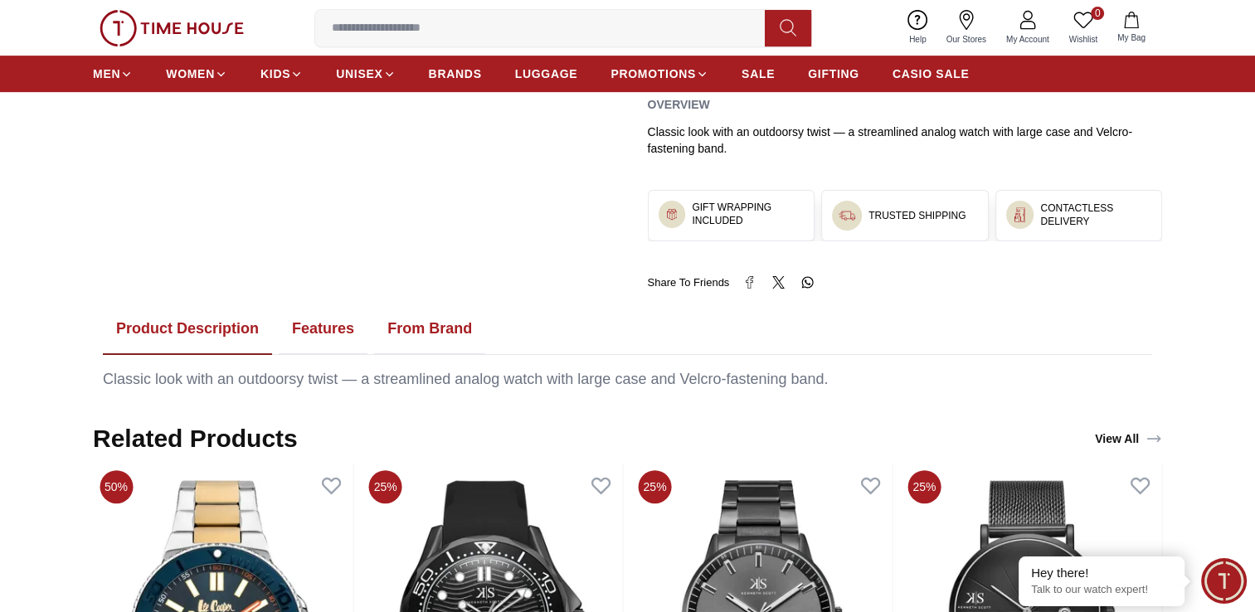
click at [387, 320] on button "From Brand" at bounding box center [429, 329] width 111 height 51
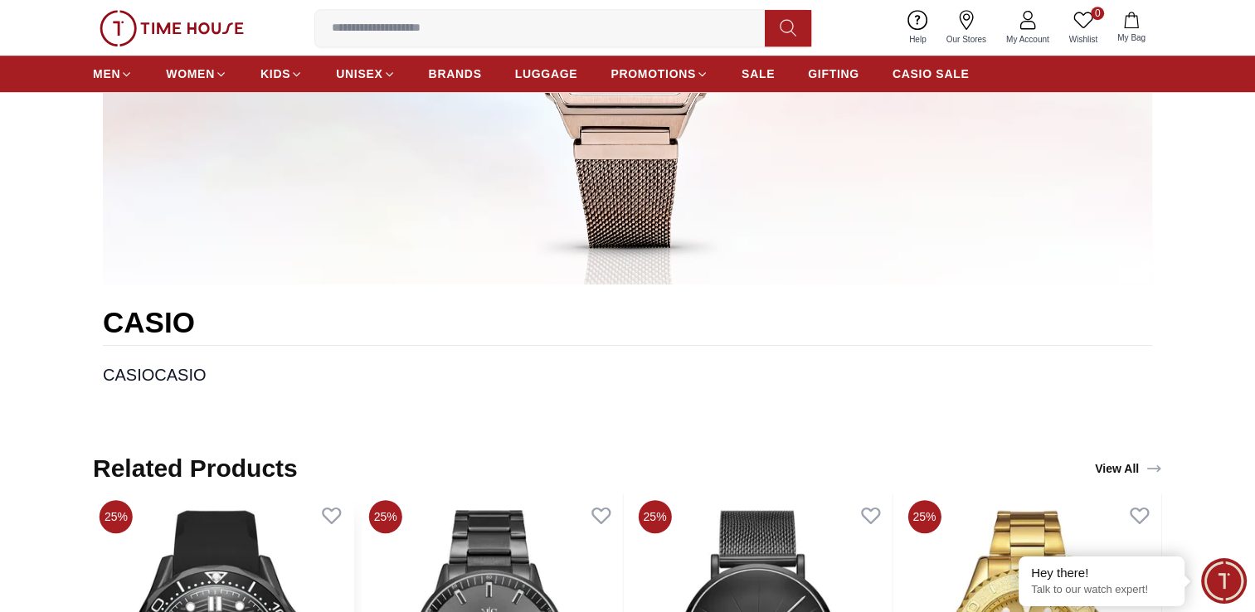
scroll to position [821, 0]
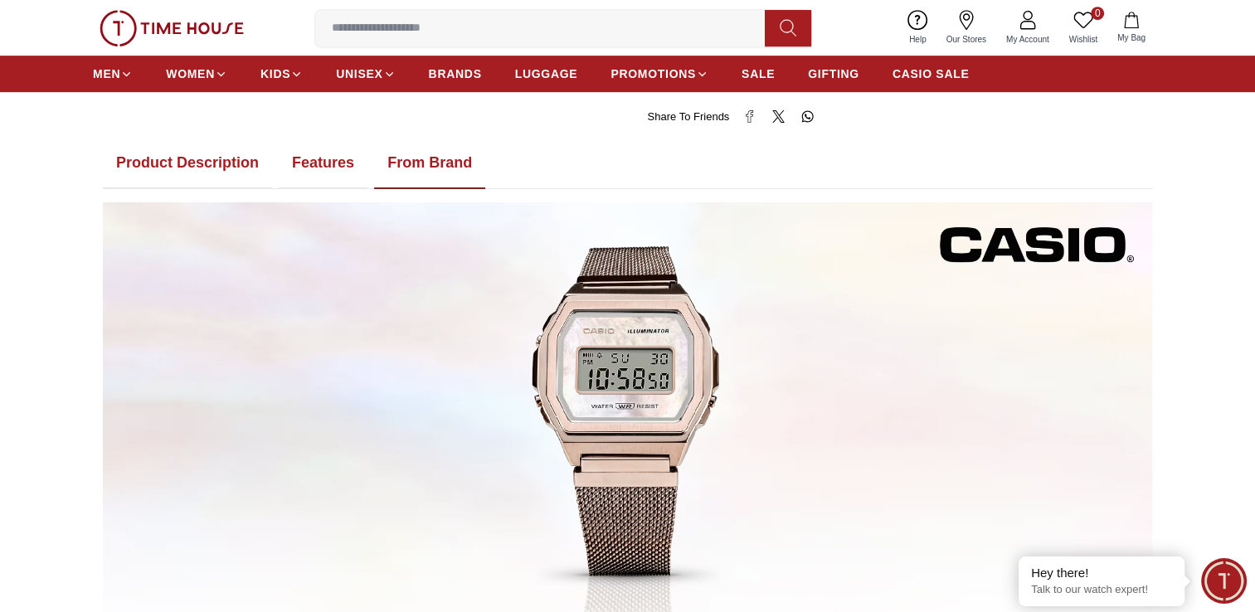
click at [252, 172] on button "Product Description" at bounding box center [187, 163] width 169 height 51
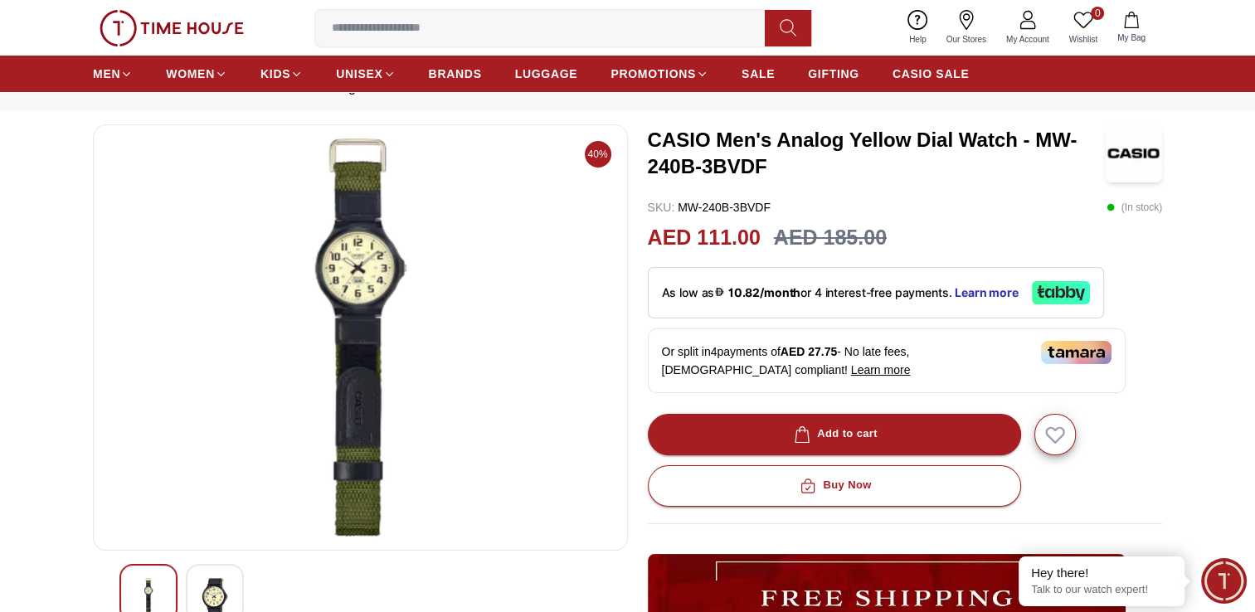
scroll to position [0, 0]
